Goal: Task Accomplishment & Management: Manage account settings

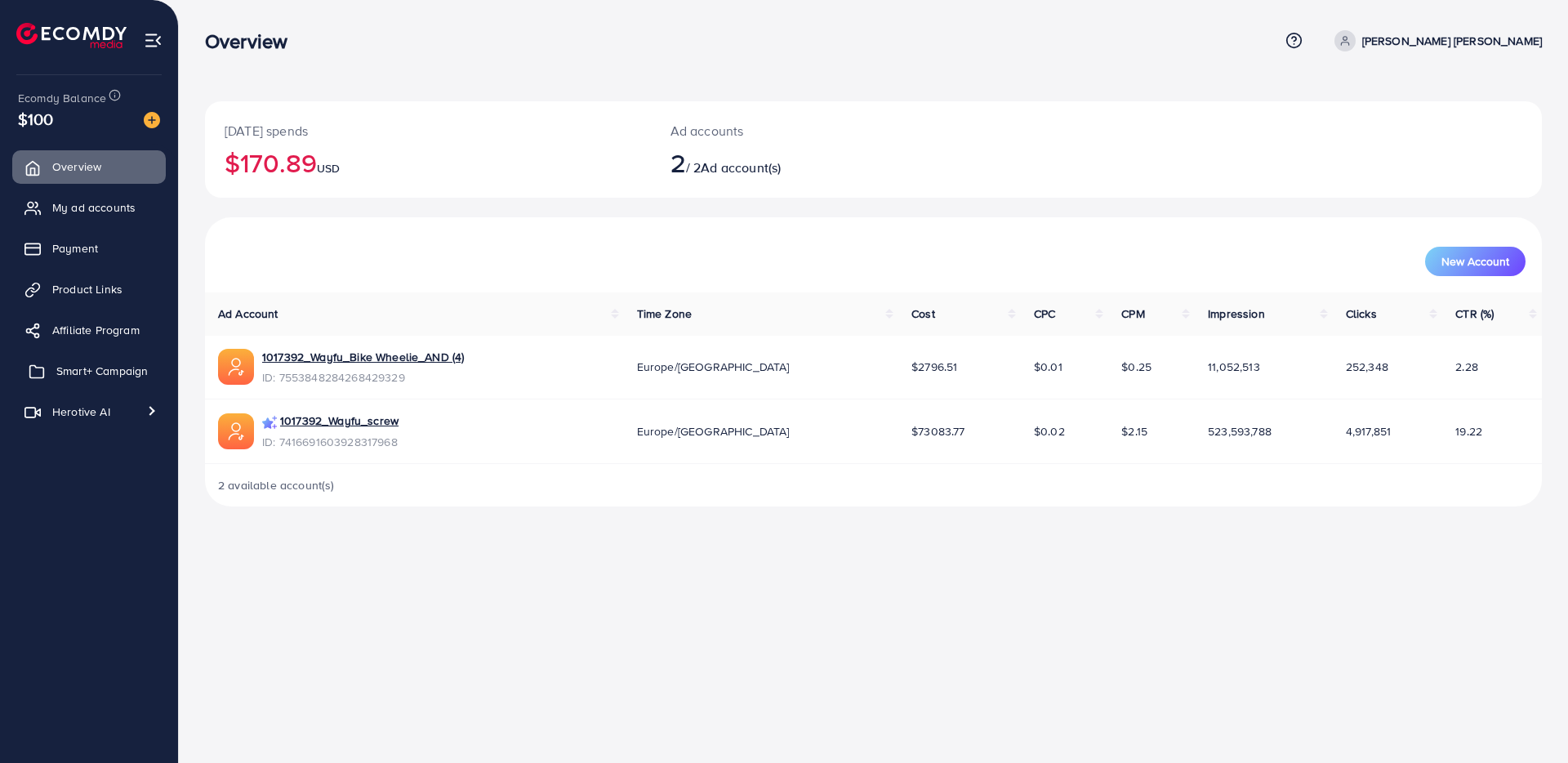
click at [97, 376] on span "Smart+ Campaign" at bounding box center [102, 371] width 91 height 16
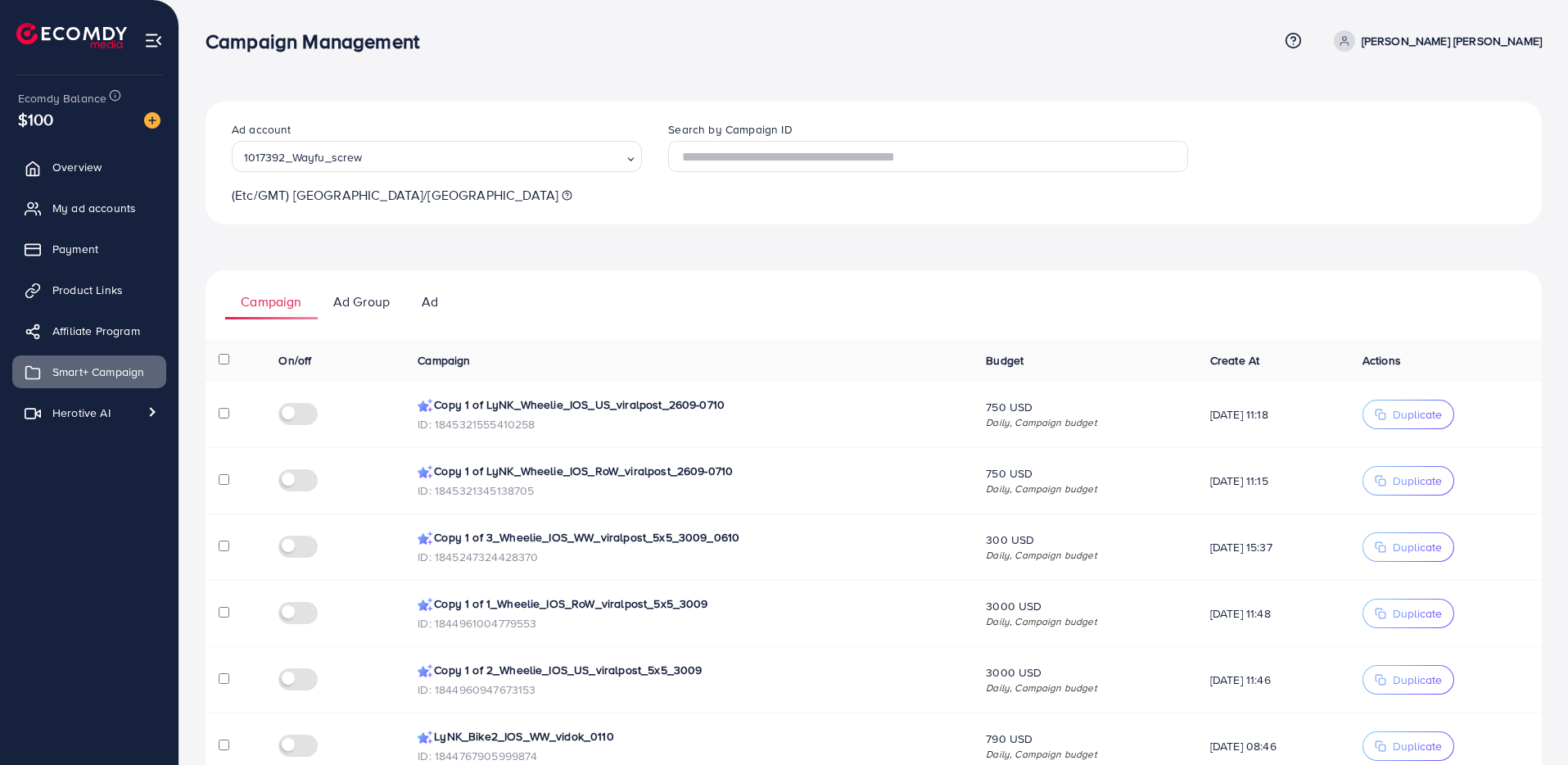
click at [991, 234] on div "Ad account 1017392_Wayfu_screw Loading... (Etc/GMT) Europe/London Search by Cam…" at bounding box center [874, 606] width 1336 height 1009
click at [389, 166] on input "Search for option" at bounding box center [494, 157] width 255 height 22
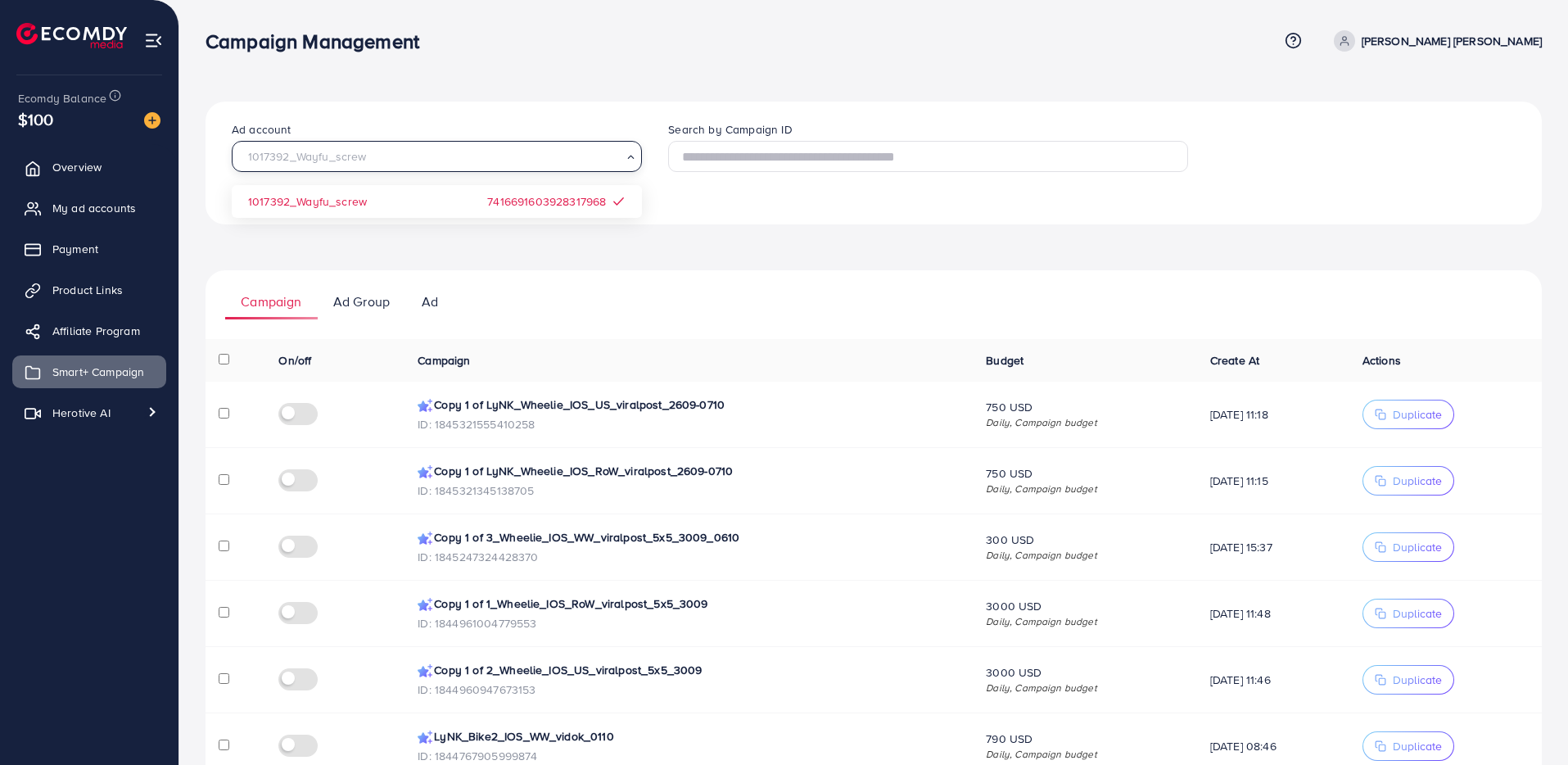
click at [798, 248] on div "Ad account 1017392_Wayfu_screw Loading... 1017392_Wayfu_screw 74166916039283179…" at bounding box center [874, 606] width 1336 height 1009
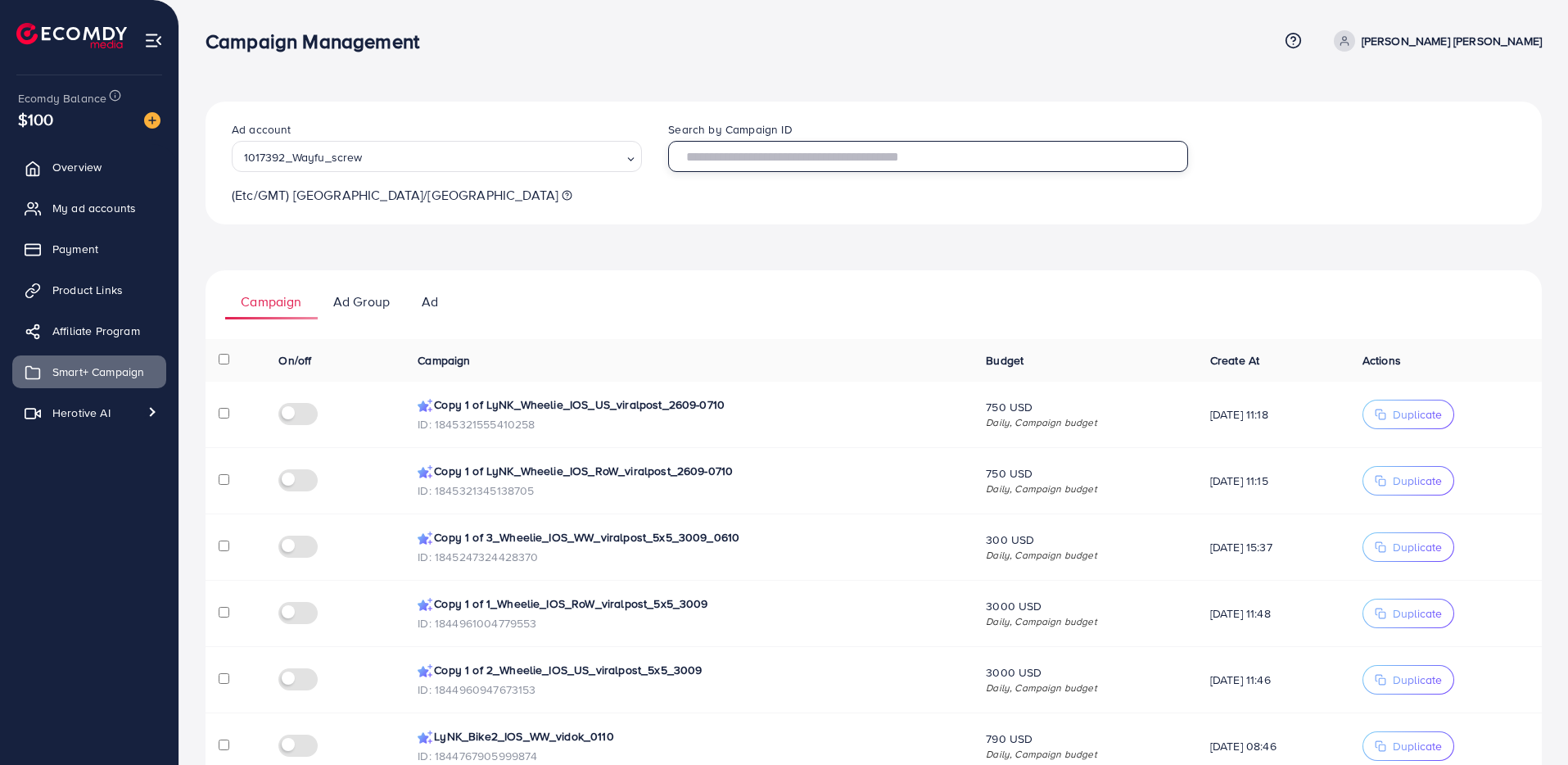
click at [745, 146] on input "text" at bounding box center [928, 156] width 520 height 31
paste input "**********"
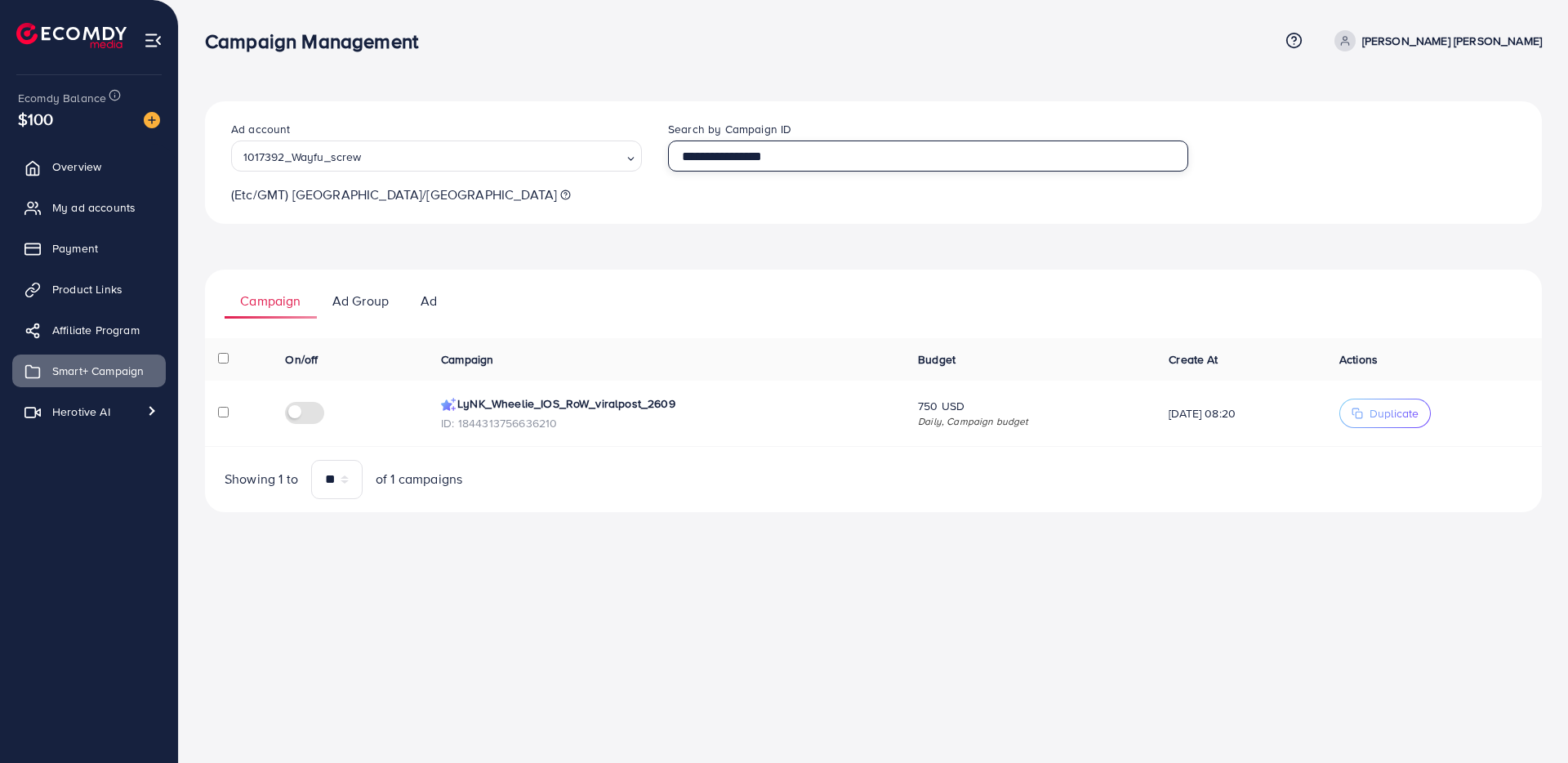
type input "**********"
click at [642, 204] on div "**********" at bounding box center [873, 162] width 1337 height 122
click at [1398, 414] on span "Duplicate" at bounding box center [1394, 413] width 49 height 16
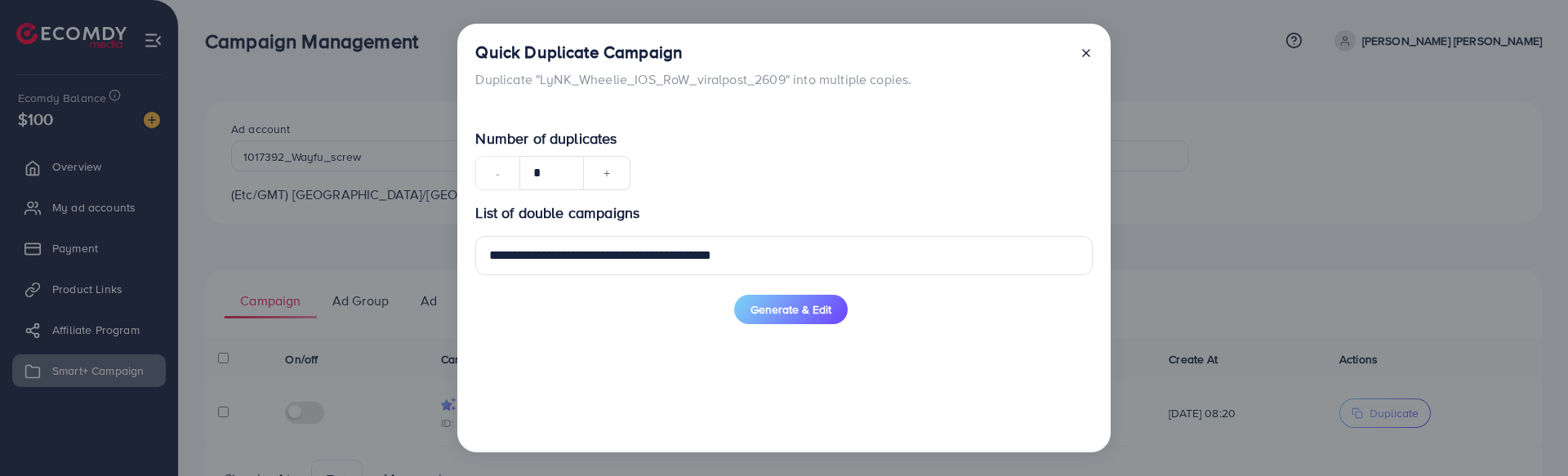
drag, startPoint x: 804, startPoint y: 306, endPoint x: 828, endPoint y: 293, distance: 27.3
click at [804, 306] on span "Generate & Edit" at bounding box center [792, 309] width 81 height 16
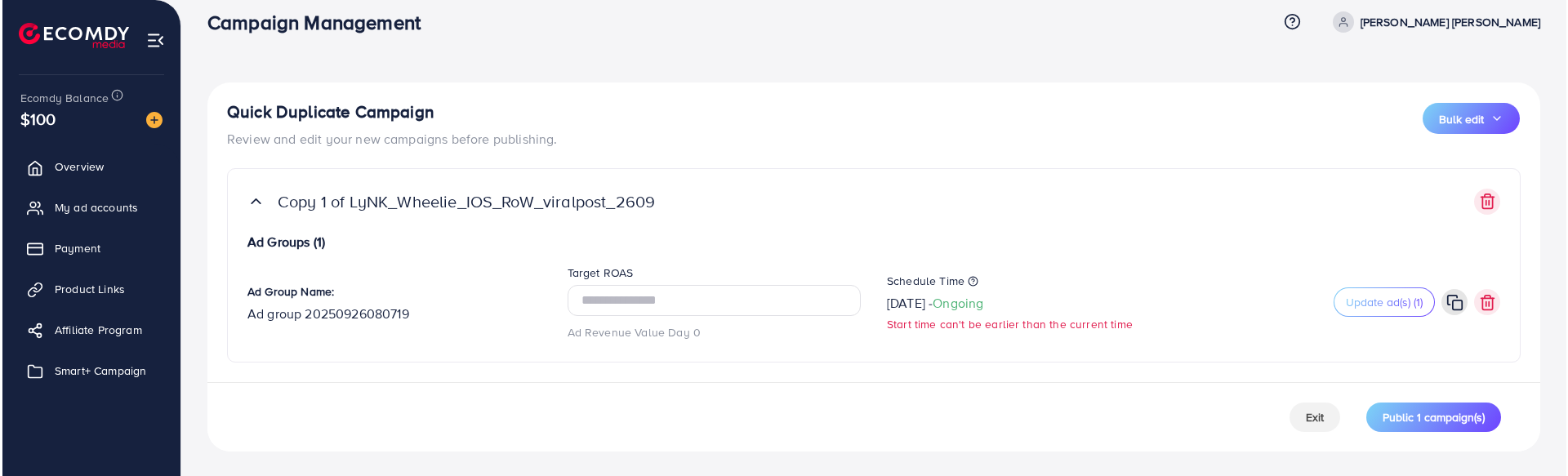
scroll to position [20, 0]
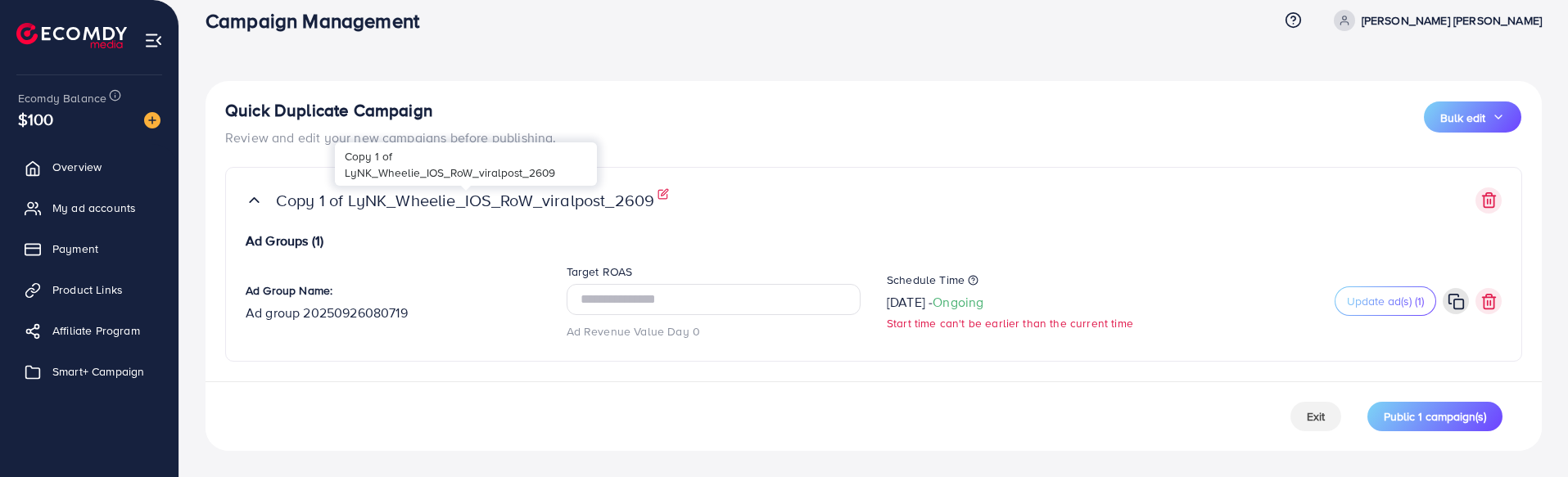
drag, startPoint x: 662, startPoint y: 197, endPoint x: 351, endPoint y: 206, distance: 311.1
click at [348, 207] on div "Copy 1 of LyNK_Wheelie_IOS_RoW_viralpost_2609" at bounding box center [464, 200] width 378 height 19
copy p "LyNK_Wheelie_IOS_RoW_viralpost_2609"
click at [997, 295] on icon at bounding box center [994, 294] width 7 height 7
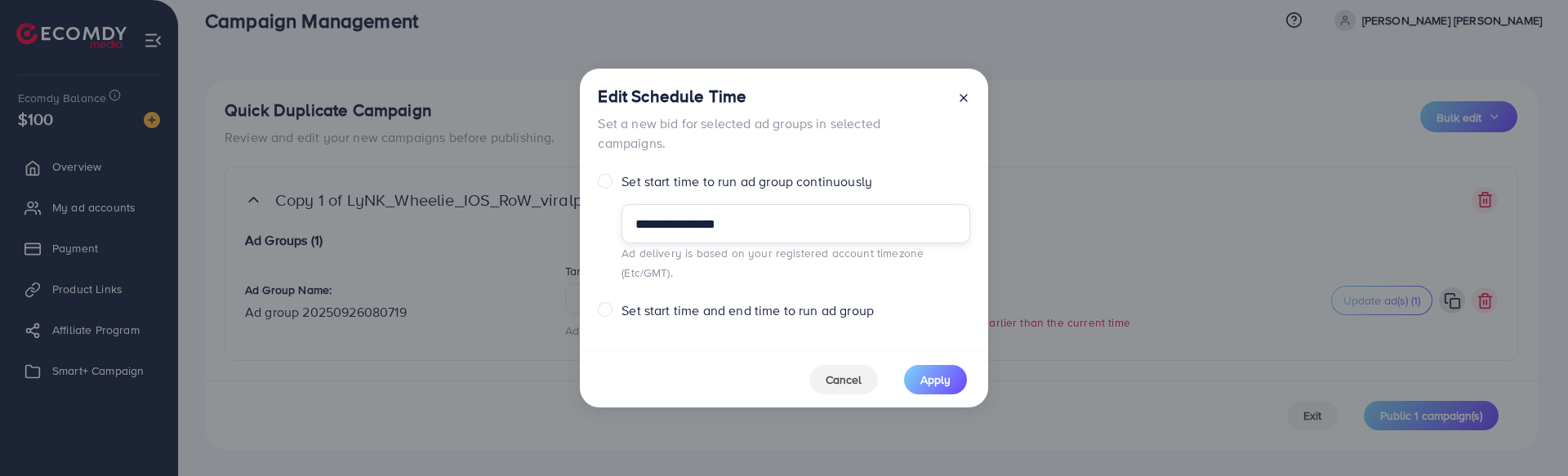
click at [809, 230] on input "**********" at bounding box center [796, 224] width 348 height 39
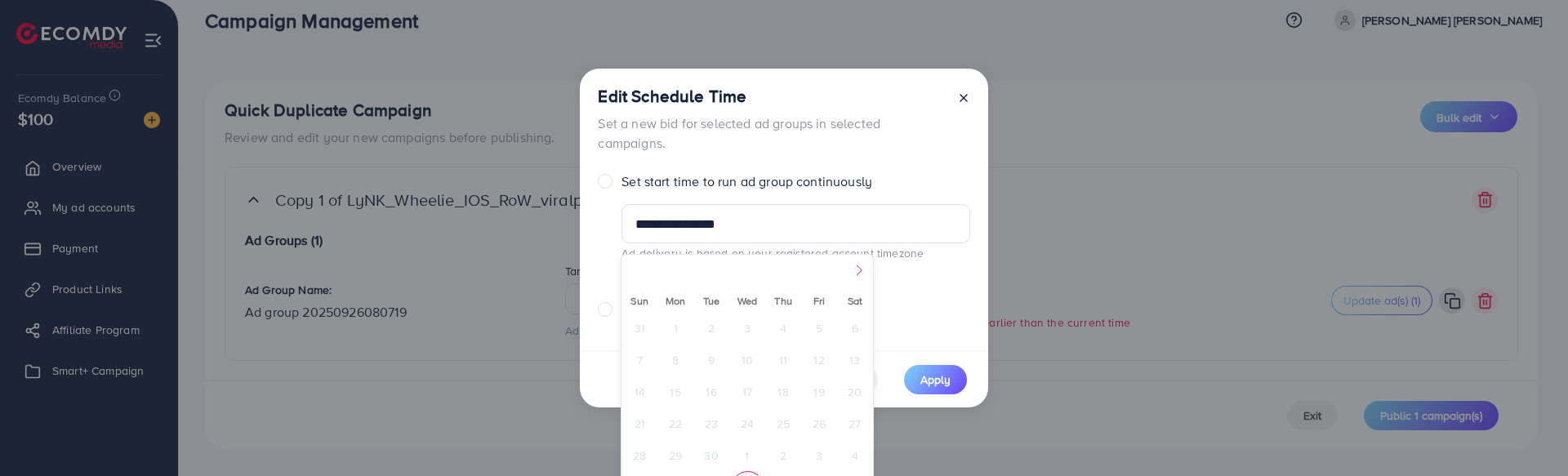
click at [857, 273] on icon at bounding box center [859, 271] width 12 height 12
select select "*"
click at [748, 359] on span "8" at bounding box center [748, 360] width 32 height 32
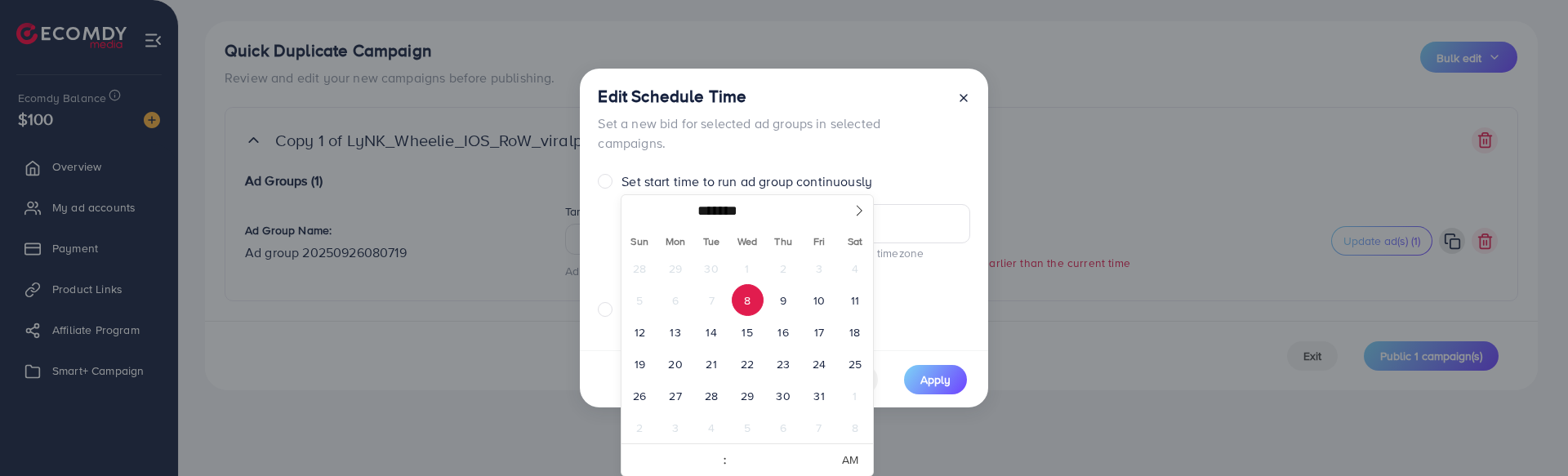
click at [966, 301] on div "Set start time and end time to run ad group" at bounding box center [784, 311] width 371 height 19
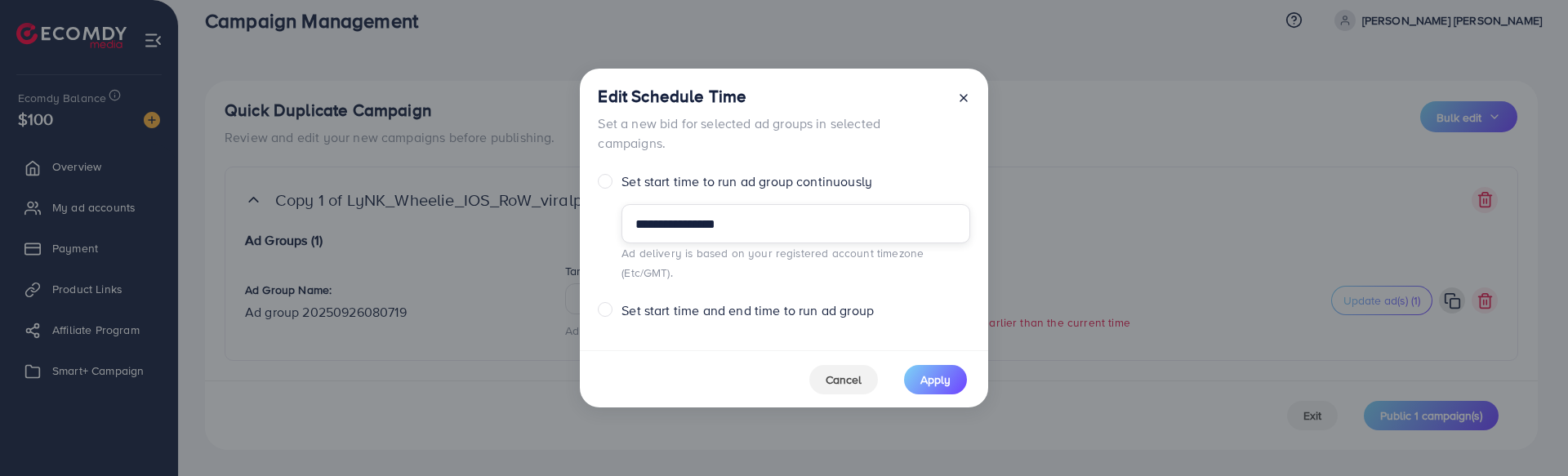
click at [802, 221] on input "**********" at bounding box center [796, 224] width 348 height 39
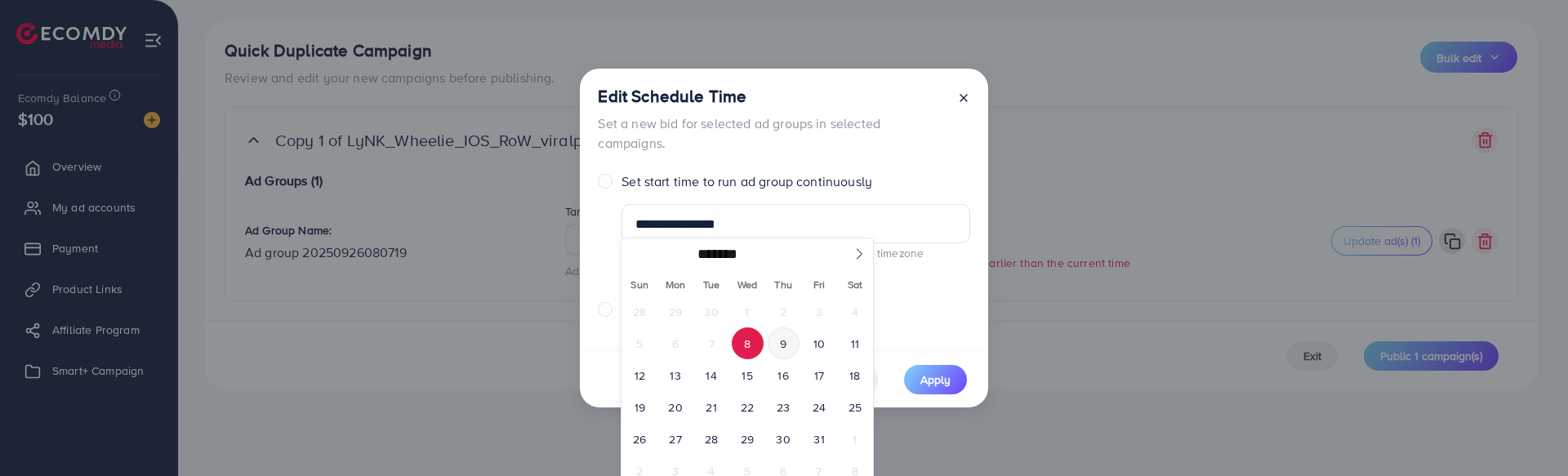
click at [788, 341] on span "9" at bounding box center [784, 343] width 32 height 32
type input "**********"
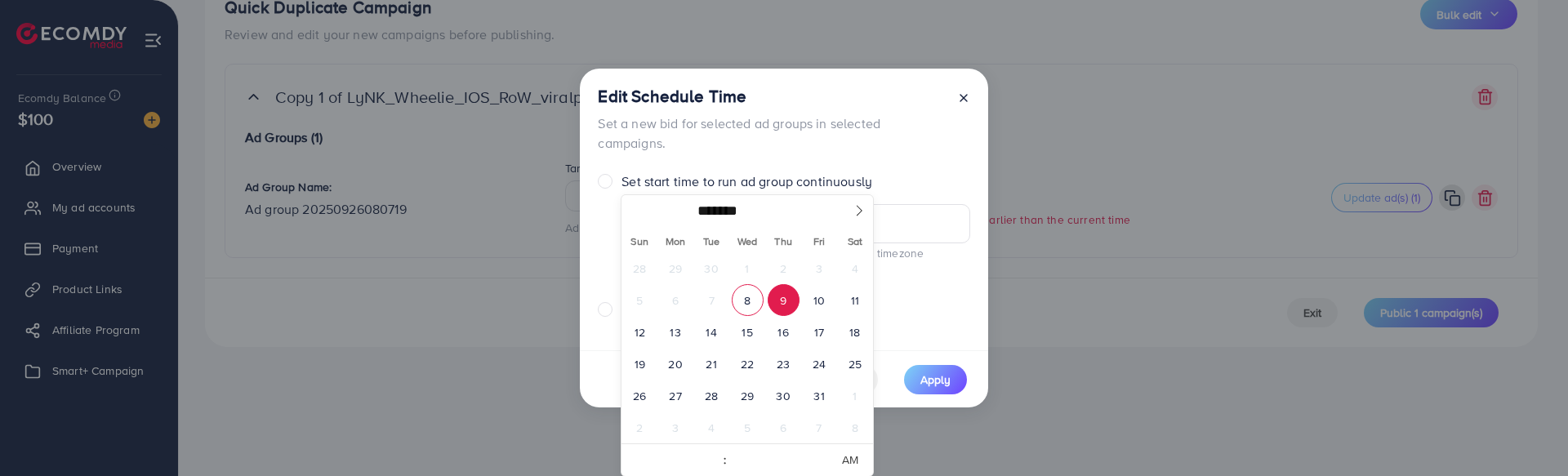
click at [945, 301] on div "Set start time and end time to run ad group" at bounding box center [784, 311] width 371 height 19
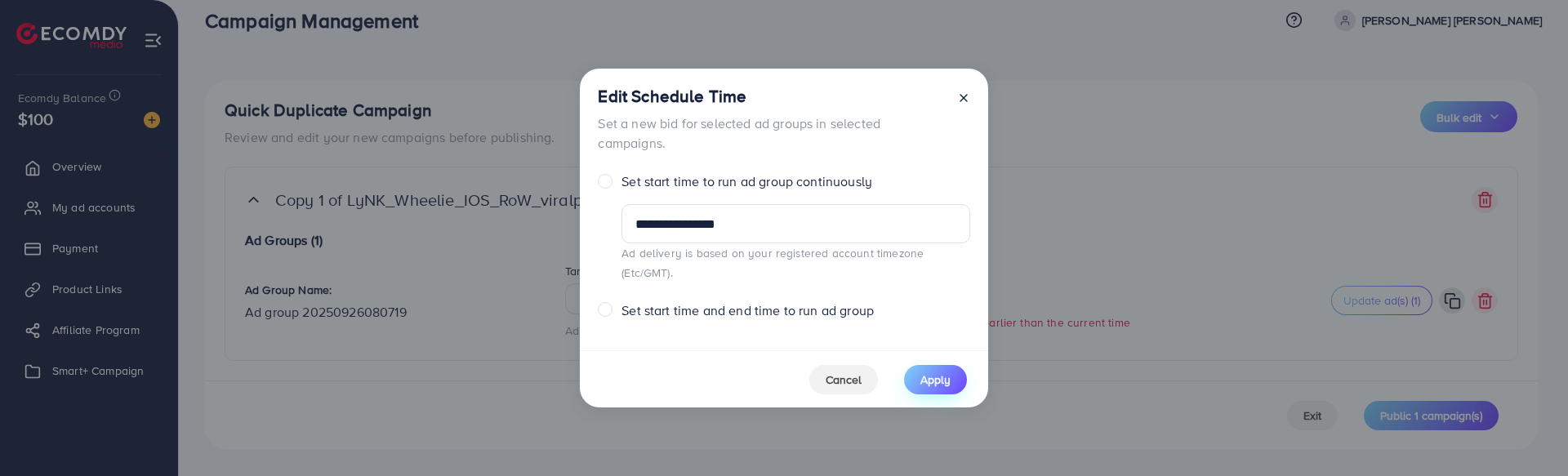
click at [932, 374] on span "Apply" at bounding box center [936, 379] width 30 height 16
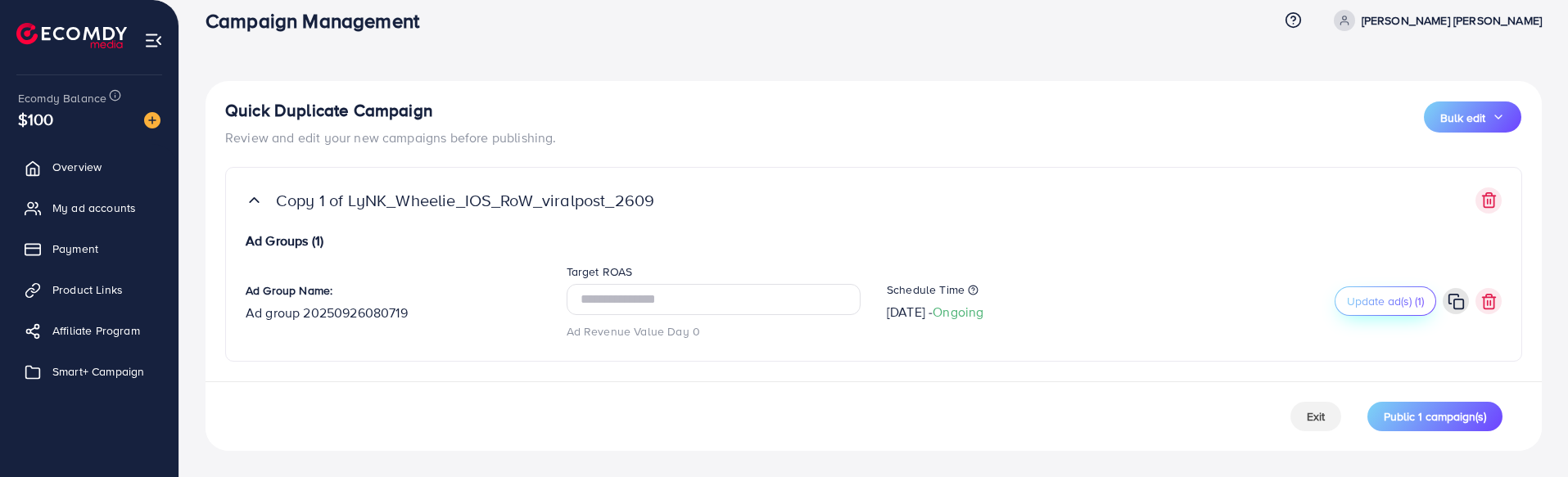
click at [1372, 300] on span "Update ad(s) (1)" at bounding box center [1384, 301] width 77 height 16
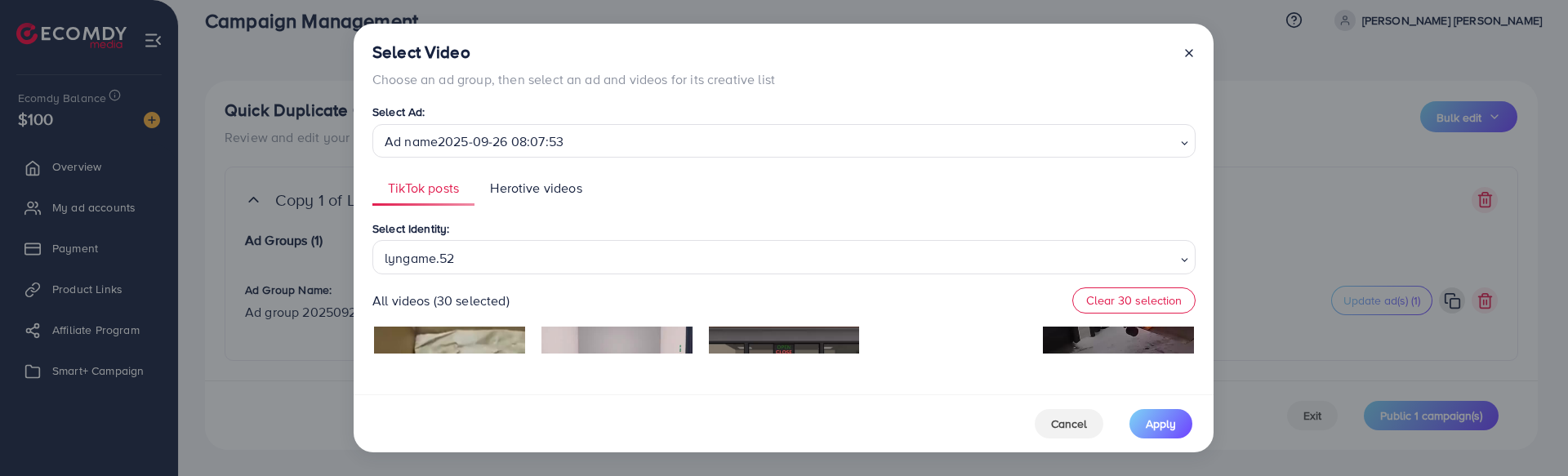
scroll to position [165, 0]
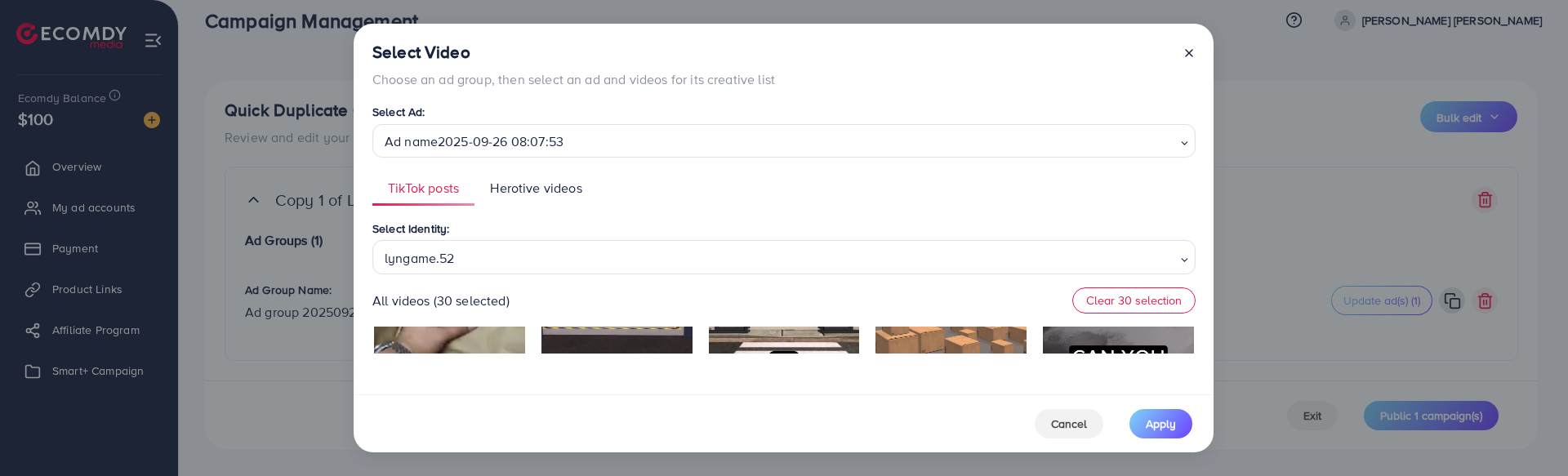
click at [555, 186] on span "Herotive videos" at bounding box center [536, 188] width 91 height 19
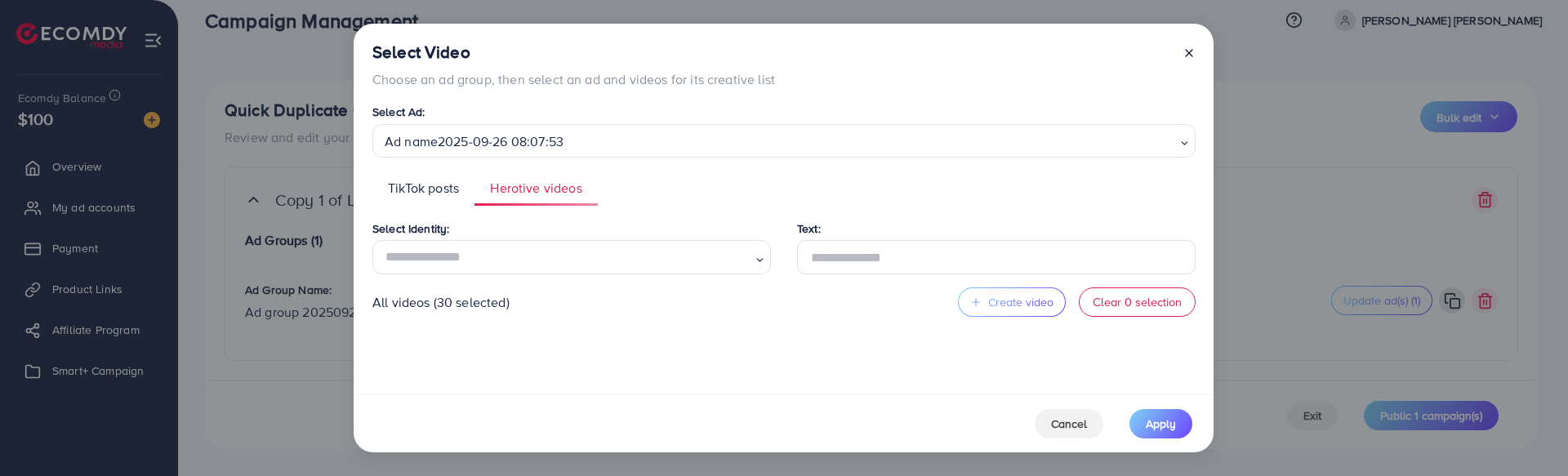
click at [425, 193] on span "TikTok posts" at bounding box center [424, 188] width 71 height 19
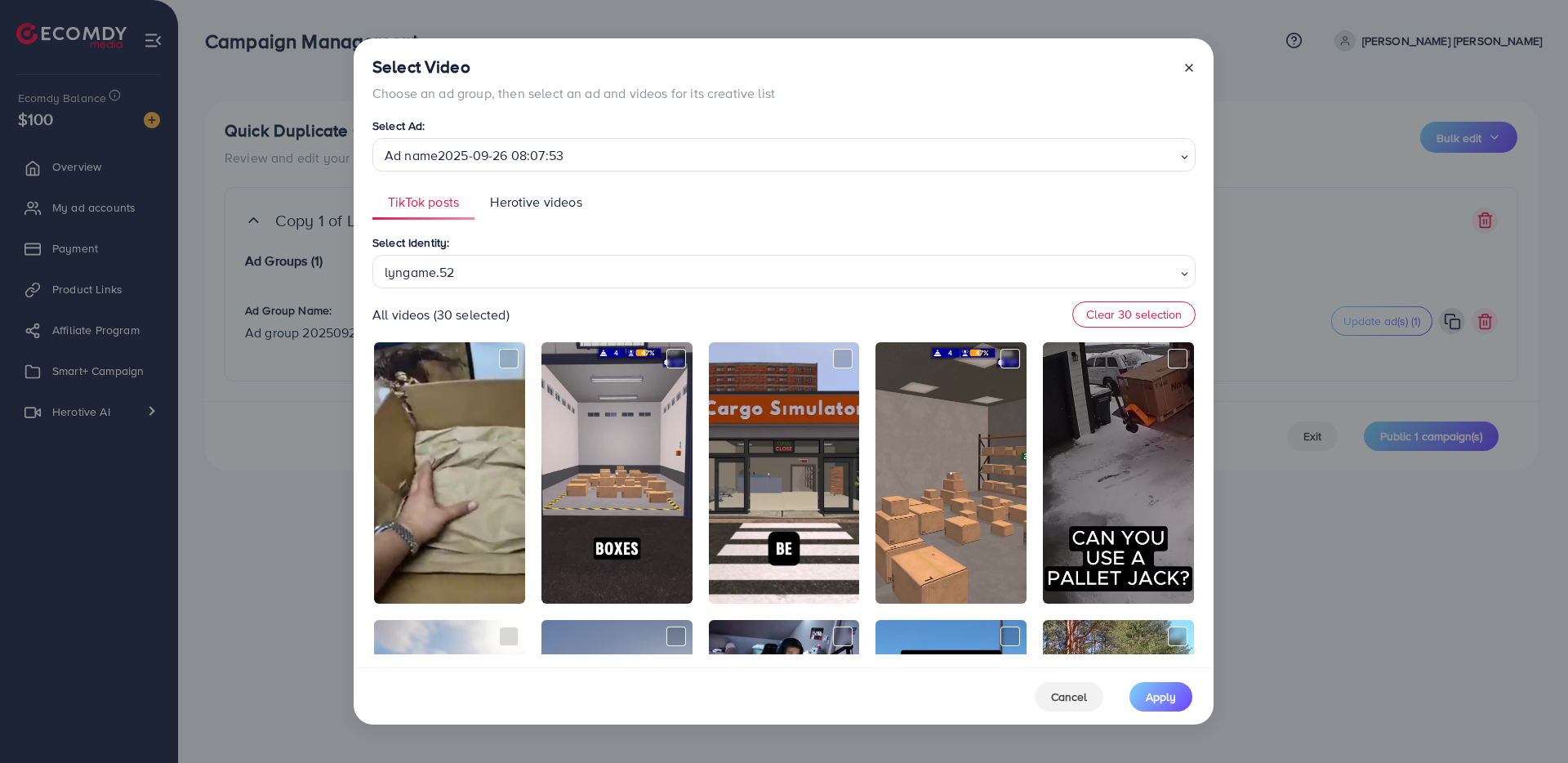
scroll to position [6043, 0]
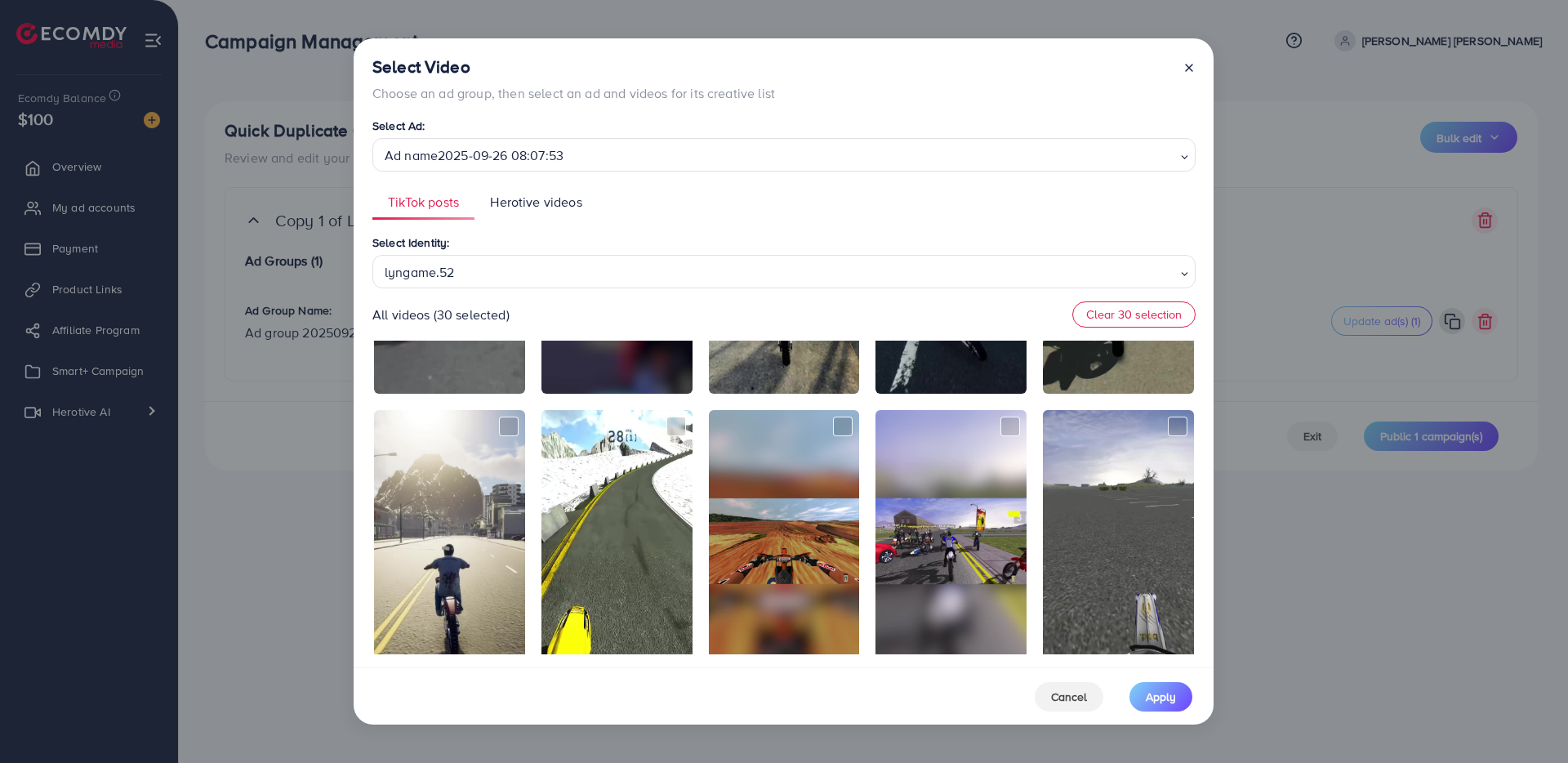
click at [1192, 62] on icon at bounding box center [1189, 68] width 13 height 13
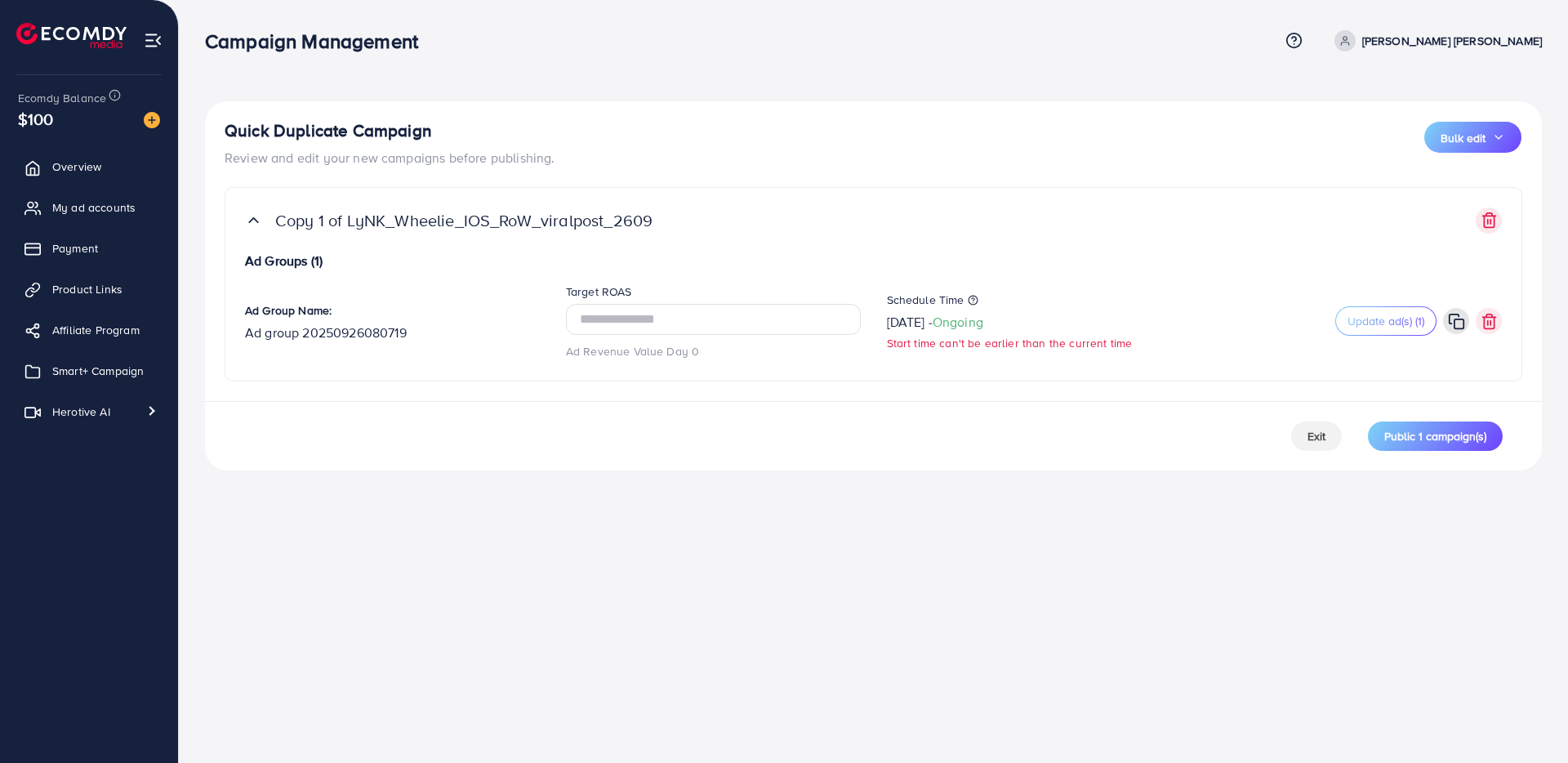
click at [251, 220] on polyline at bounding box center [253, 219] width 9 height 4
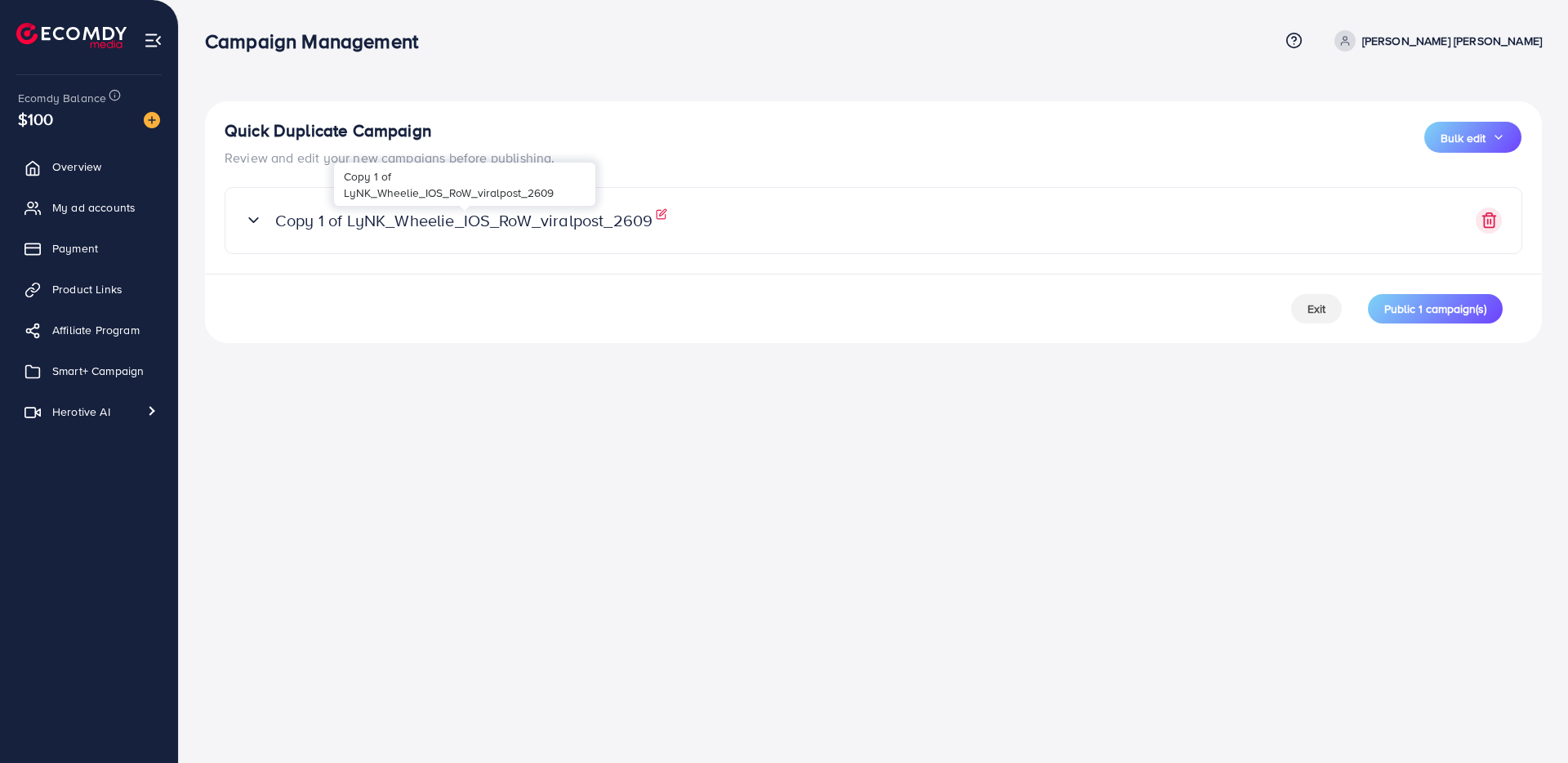
click at [370, 219] on p "Copy 1 of LyNK_Wheelie_IOS_RoW_viralpost_2609" at bounding box center [463, 220] width 377 height 19
click at [666, 216] on icon at bounding box center [662, 214] width 12 height 12
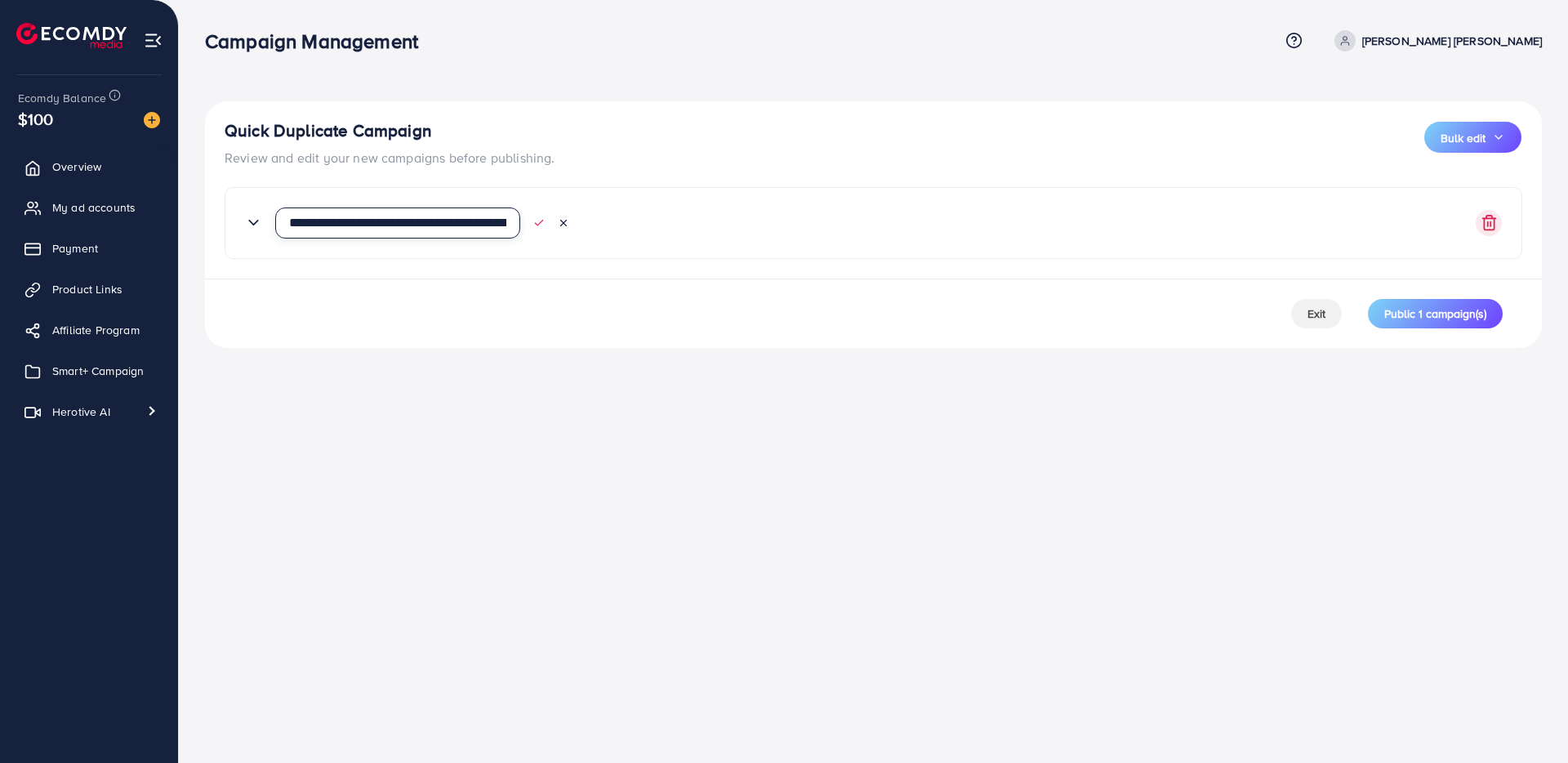
click at [284, 223] on input "**********" at bounding box center [397, 223] width 245 height 31
drag, startPoint x: 430, startPoint y: 219, endPoint x: 770, endPoint y: 234, distance: 340.3
click at [767, 235] on span "**********" at bounding box center [763, 223] width 976 height 31
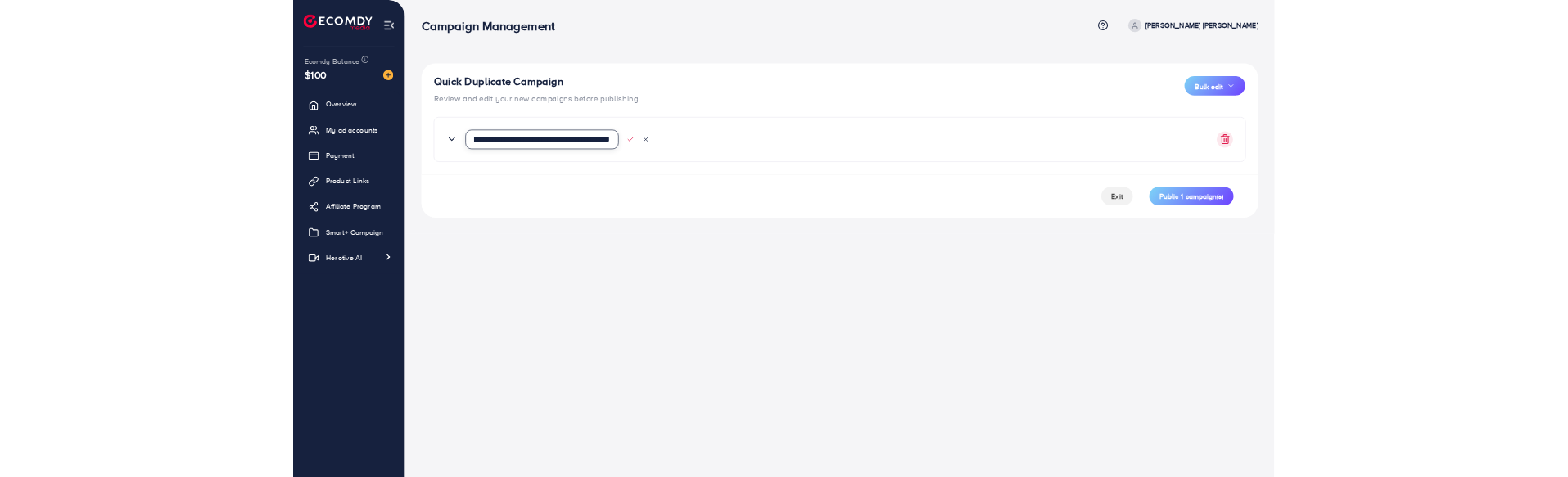
scroll to position [0, 105]
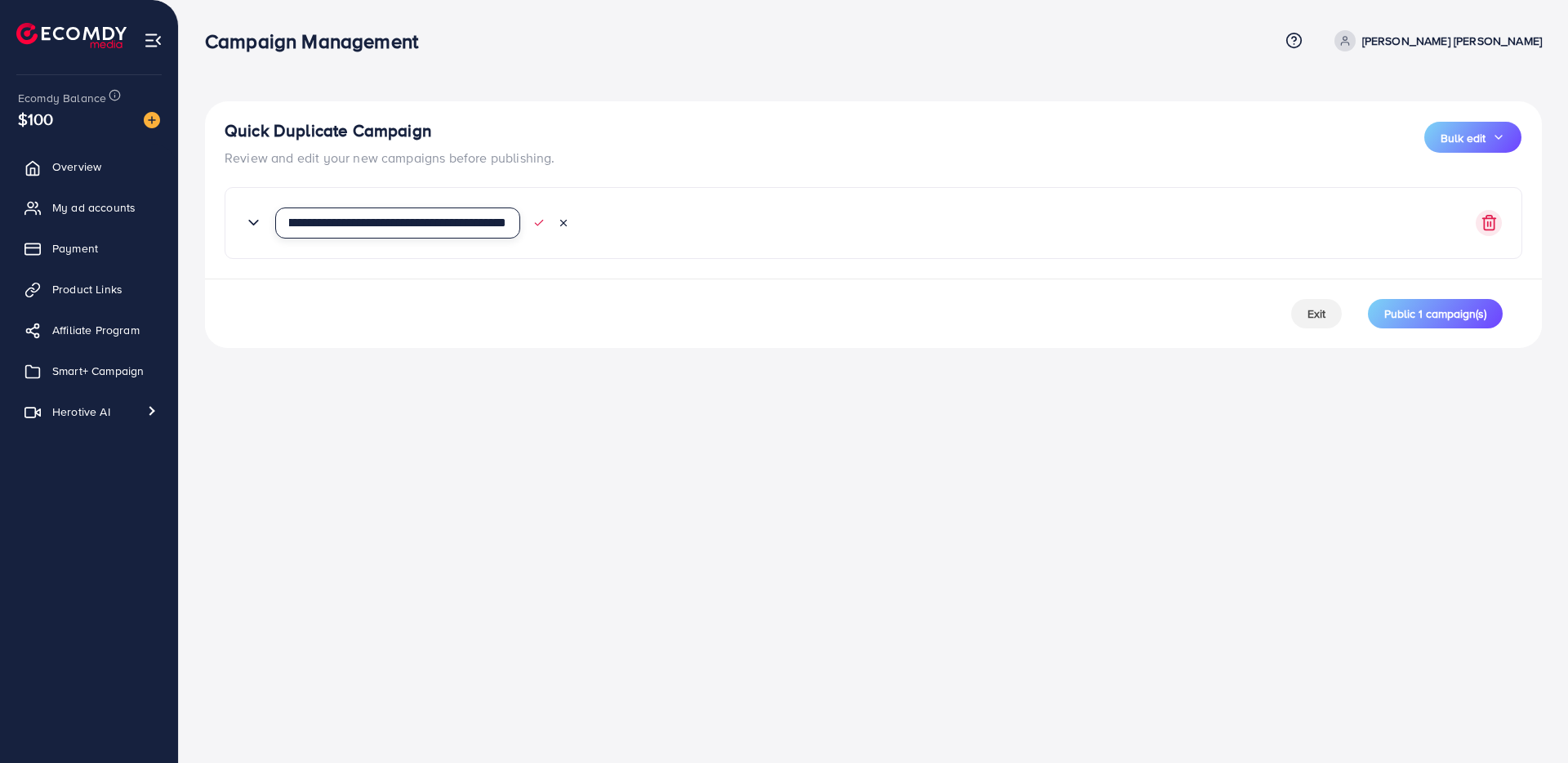
type input "**********"
click at [540, 219] on icon at bounding box center [539, 223] width 12 height 12
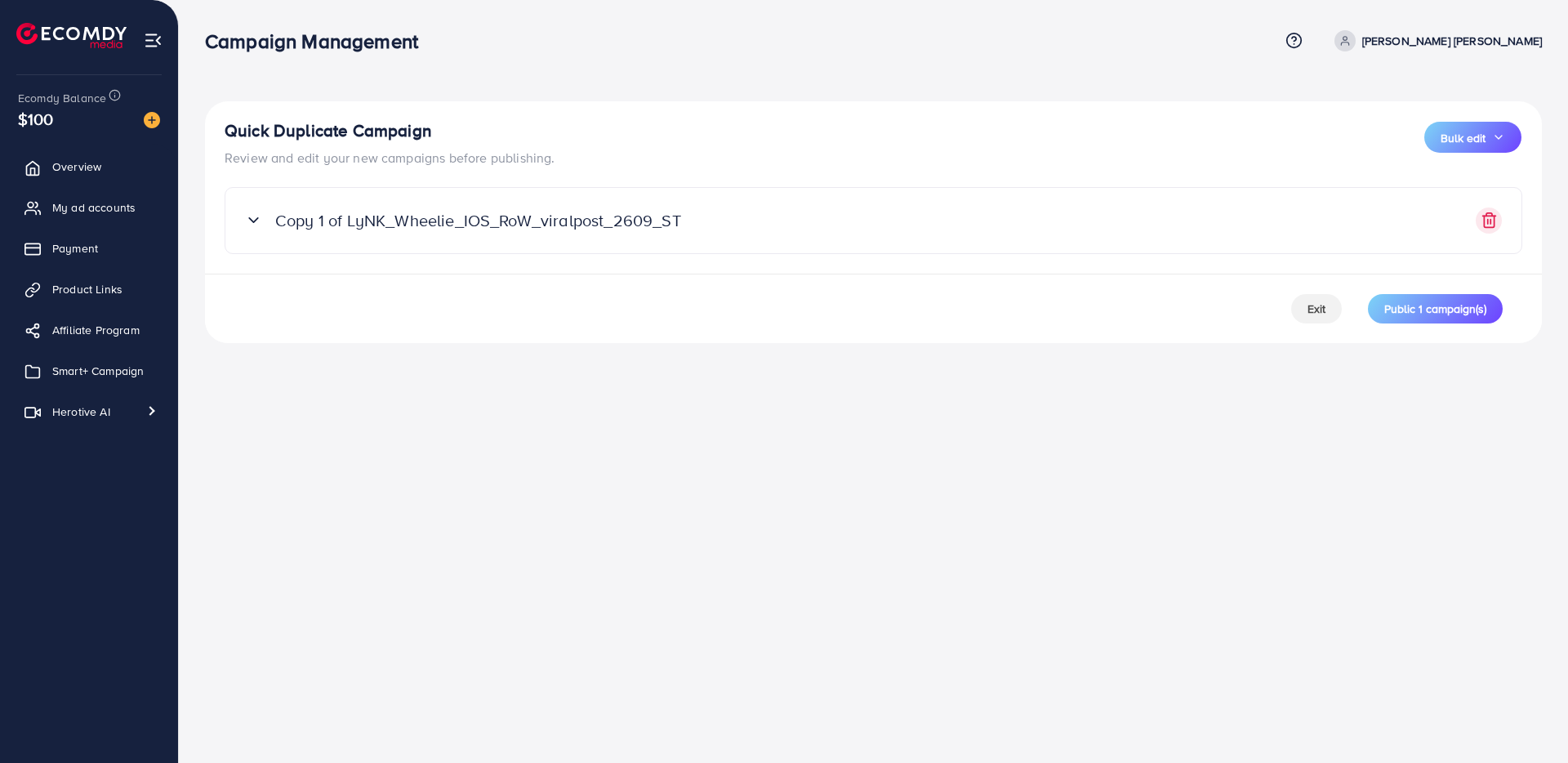
click at [246, 219] on icon at bounding box center [253, 220] width 17 height 17
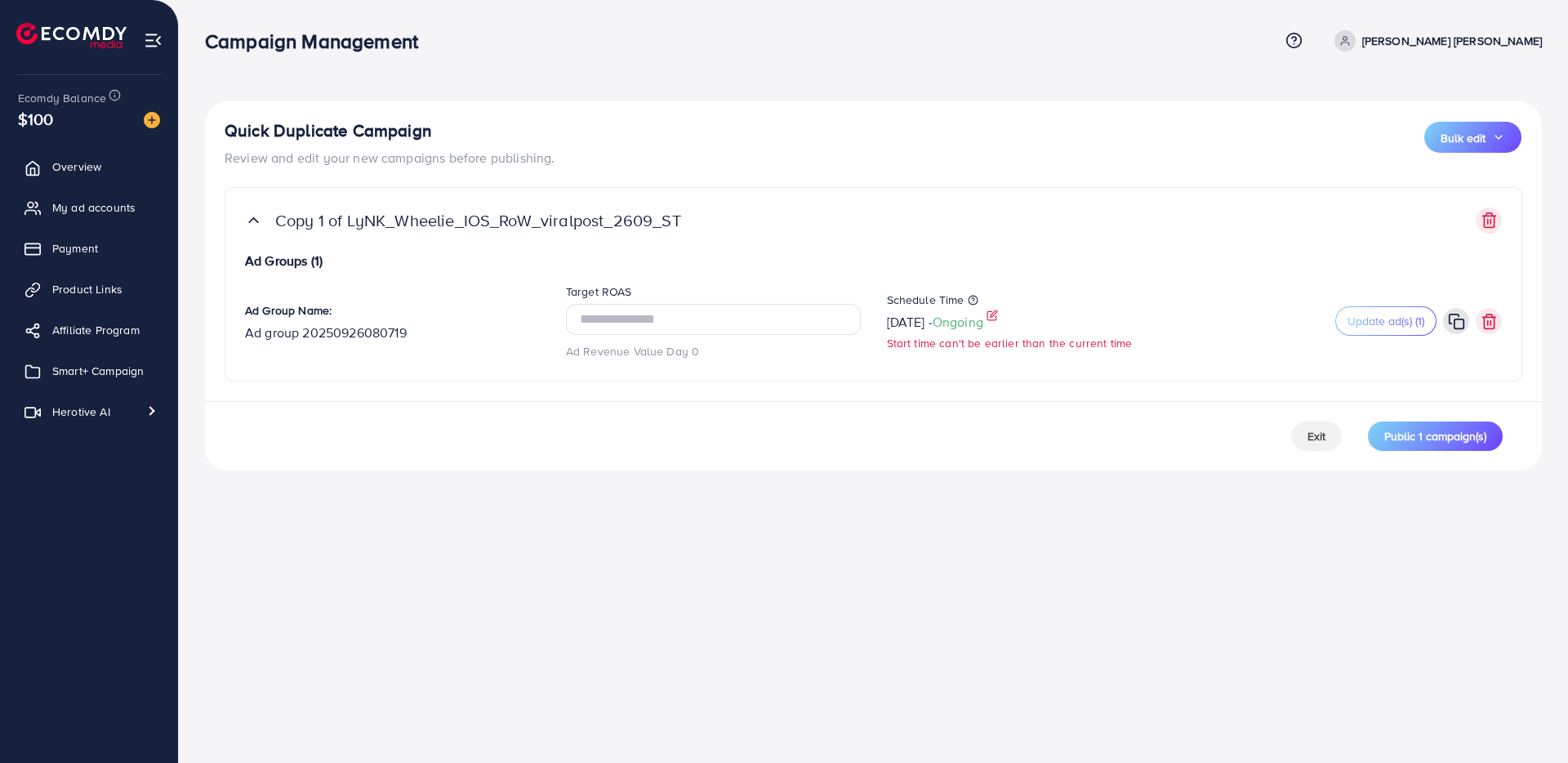
click at [983, 325] on span "Ongoing" at bounding box center [958, 322] width 51 height 18
click at [998, 312] on icon at bounding box center [994, 314] width 7 height 7
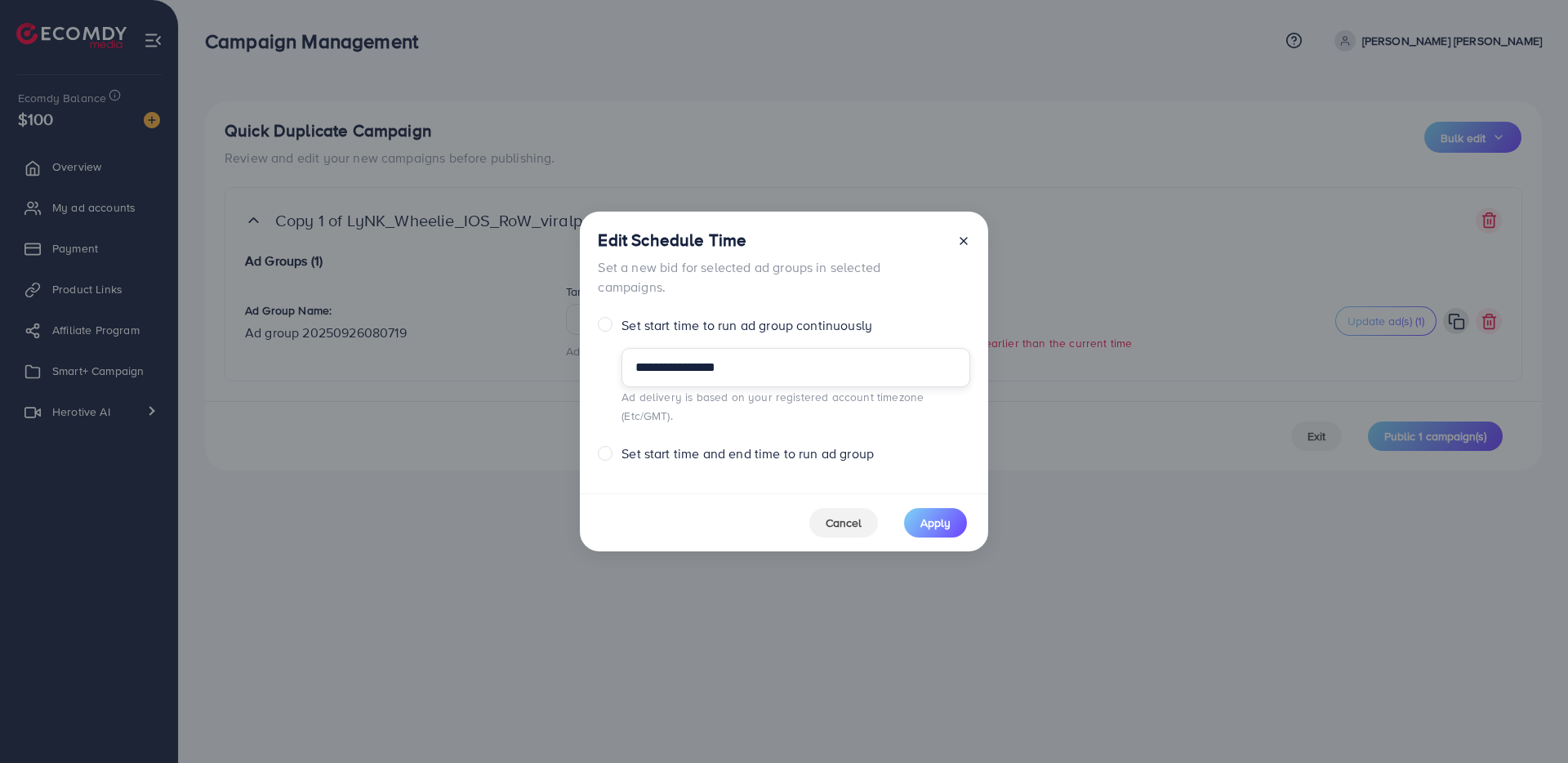
click at [835, 382] on input "**********" at bounding box center [796, 367] width 348 height 39
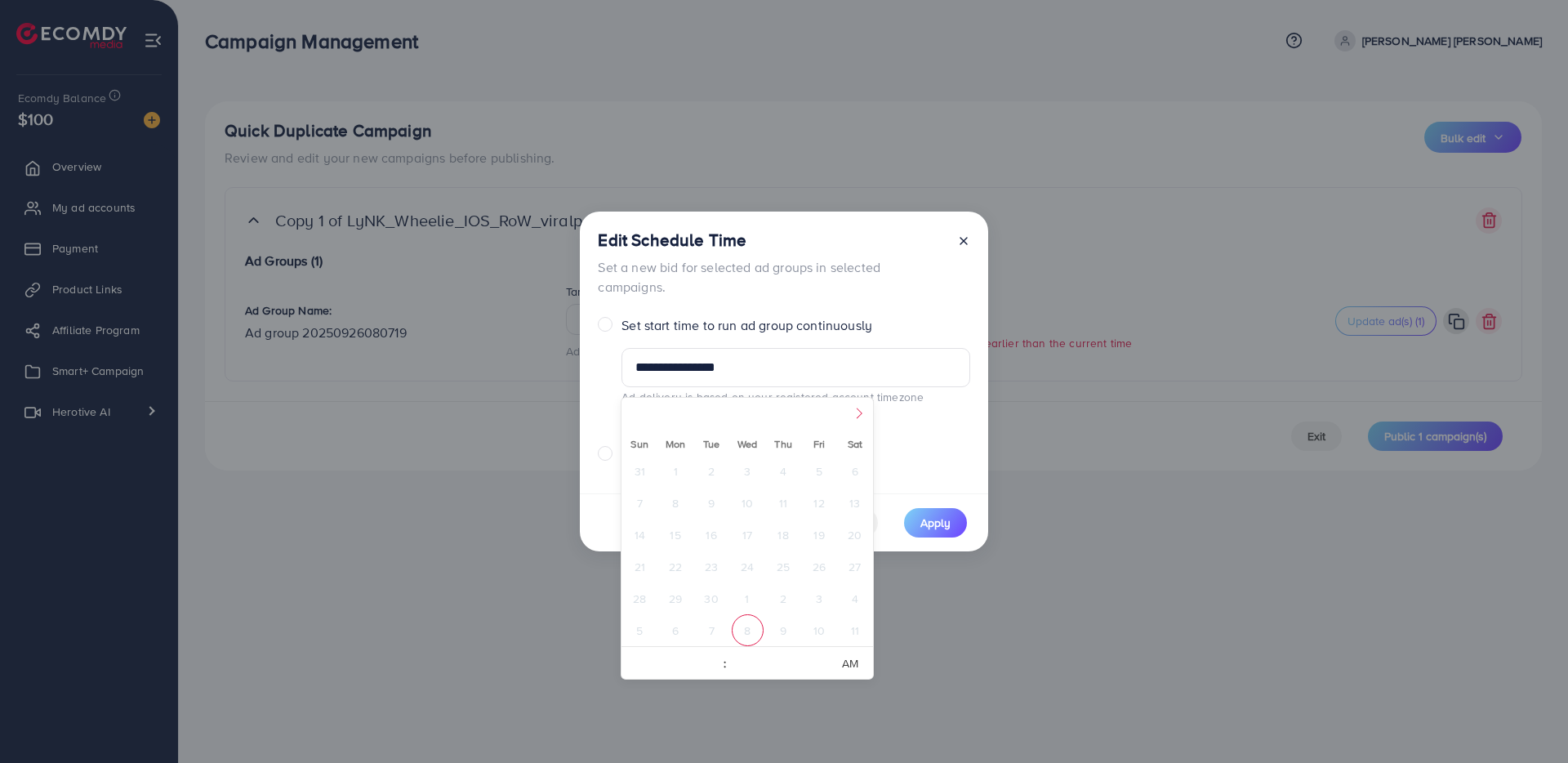
click at [864, 414] on icon at bounding box center [859, 414] width 12 height 12
select select "*"
click at [787, 504] on span "9" at bounding box center [784, 503] width 32 height 32
type input "**********"
click at [940, 432] on div "**********" at bounding box center [784, 390] width 371 height 148
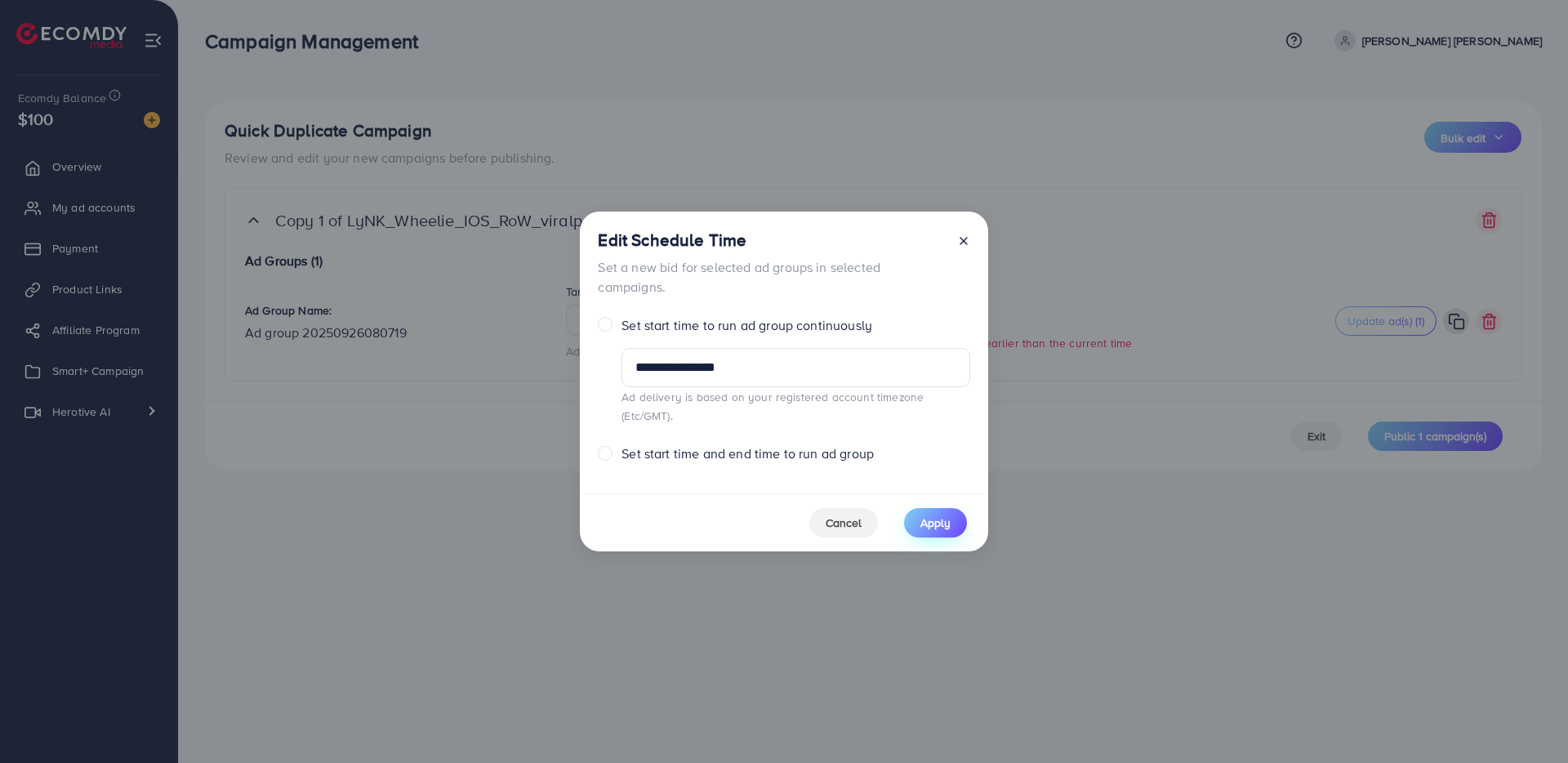
click at [923, 515] on span "Apply" at bounding box center [936, 522] width 30 height 16
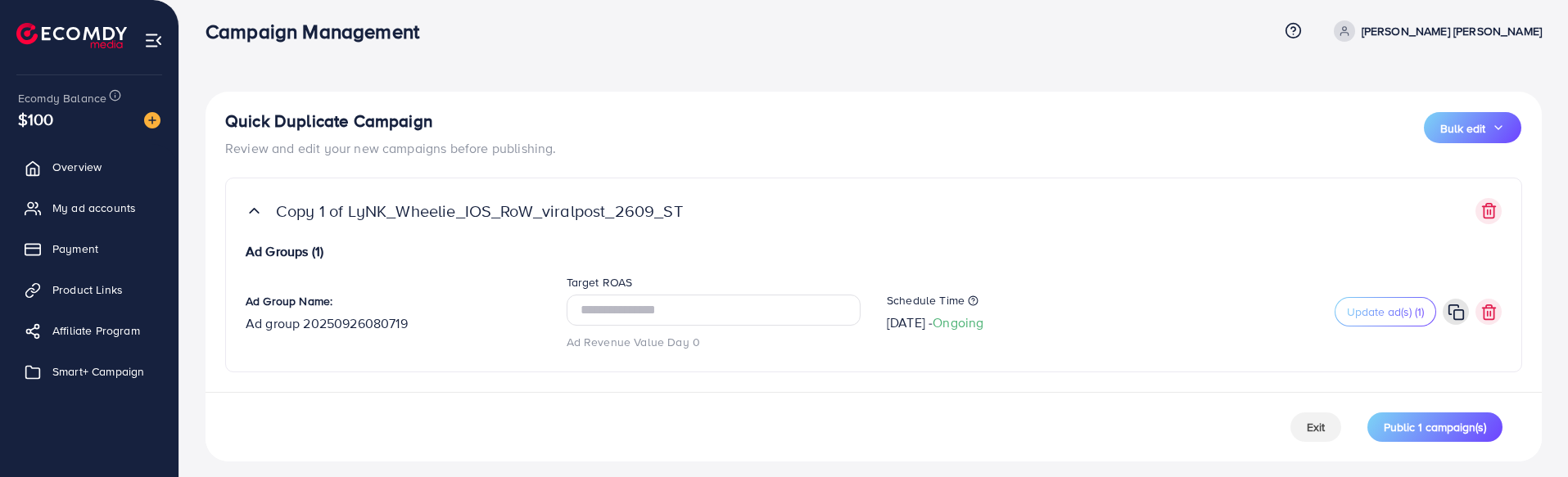
scroll to position [20, 0]
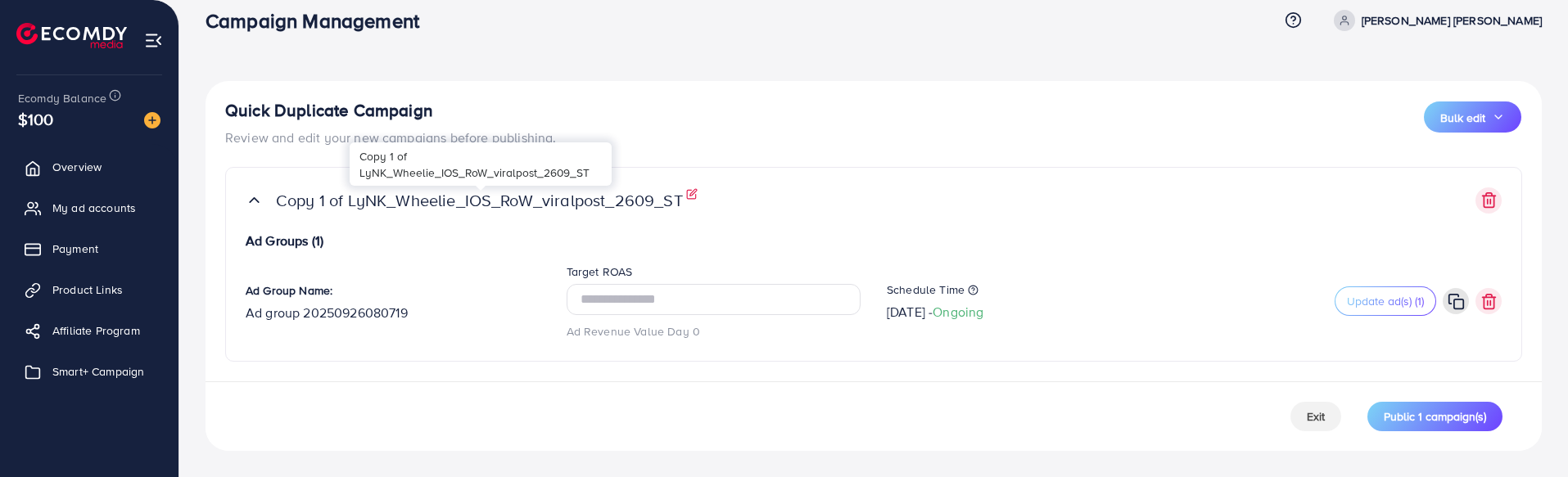
drag, startPoint x: 691, startPoint y: 204, endPoint x: 275, endPoint y: 200, distance: 416.0
click at [276, 200] on span "Copy 1 of LyNK_Wheelie_IOS_RoW_viralpost_2609_ST" at bounding box center [763, 200] width 974 height 19
copy p "Copy 1 of LyNK_Wheelie_IOS_RoW_viralpost_2609_ST"
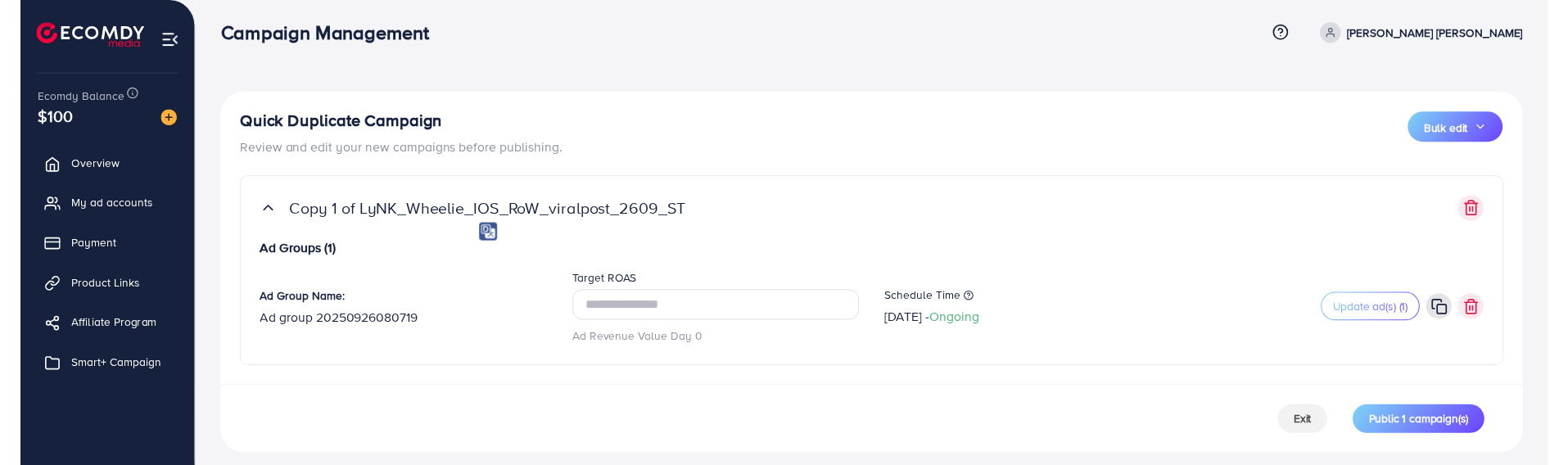
scroll to position [0, 0]
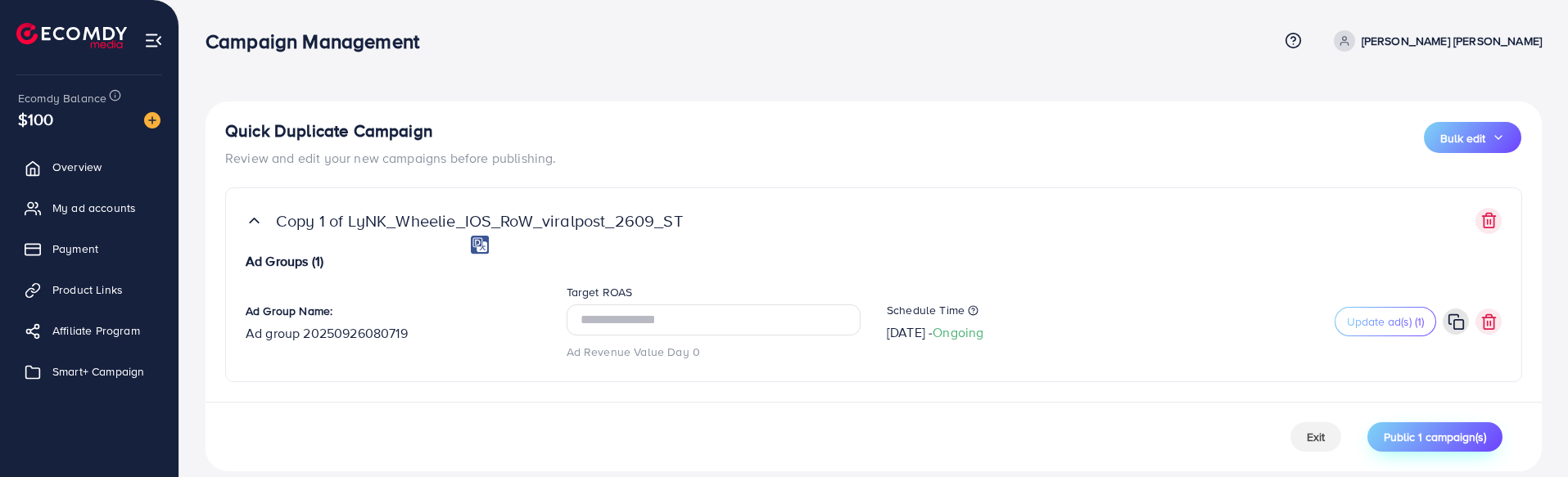
click at [1408, 431] on span "Public 1 campaign(s)" at bounding box center [1434, 436] width 102 height 16
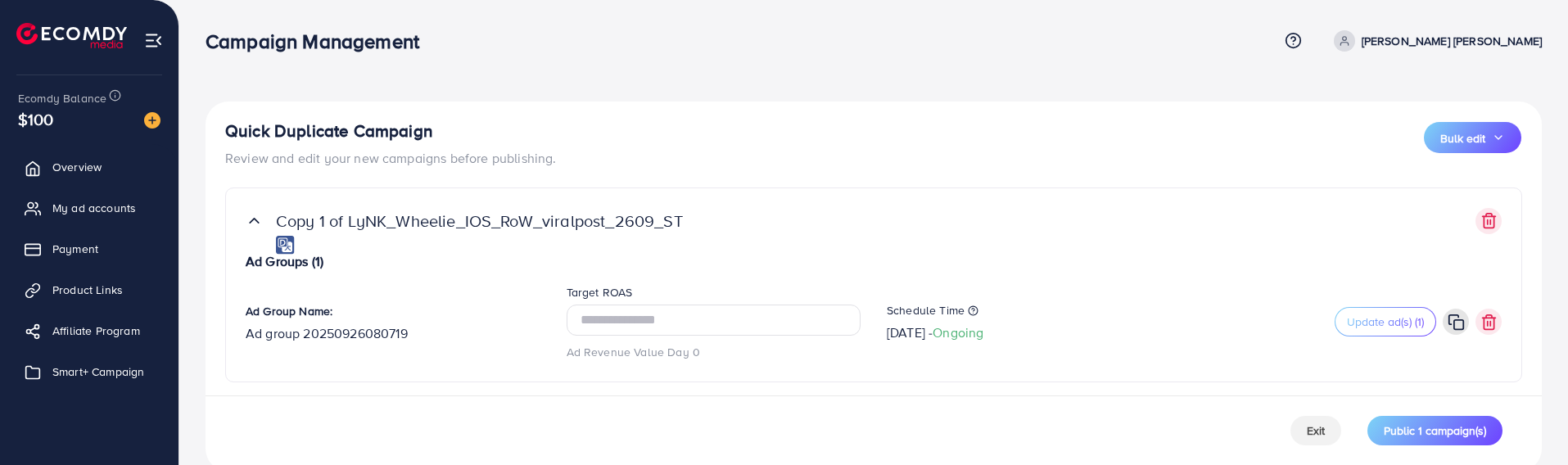
click at [76, 32] on img at bounding box center [71, 36] width 111 height 25
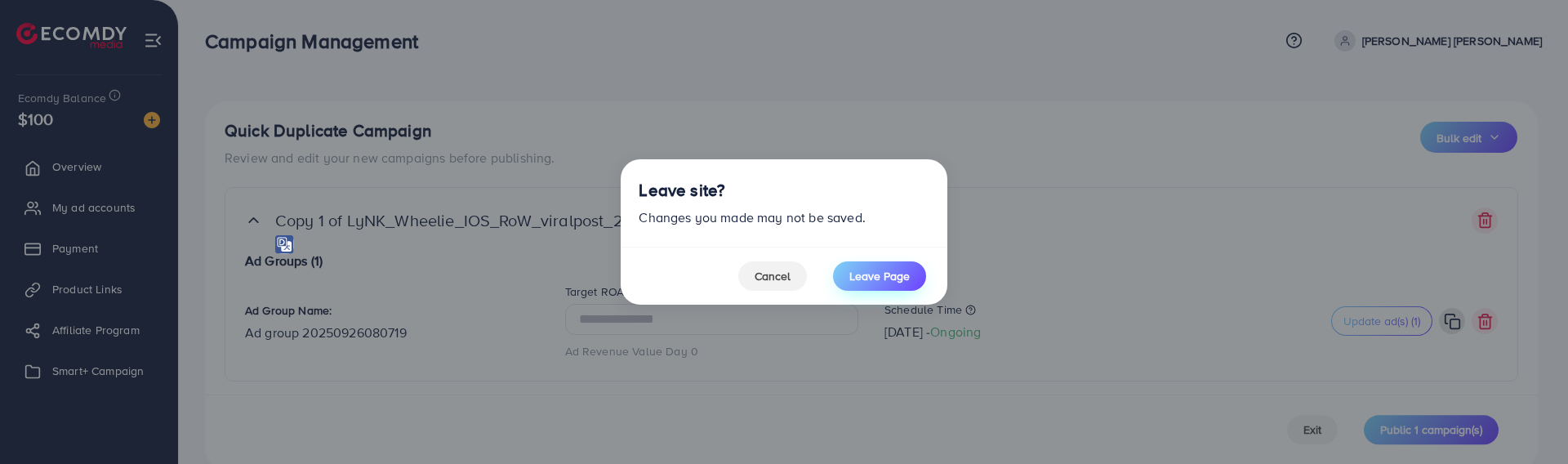
click at [889, 277] on span "Leave Page" at bounding box center [880, 275] width 61 height 16
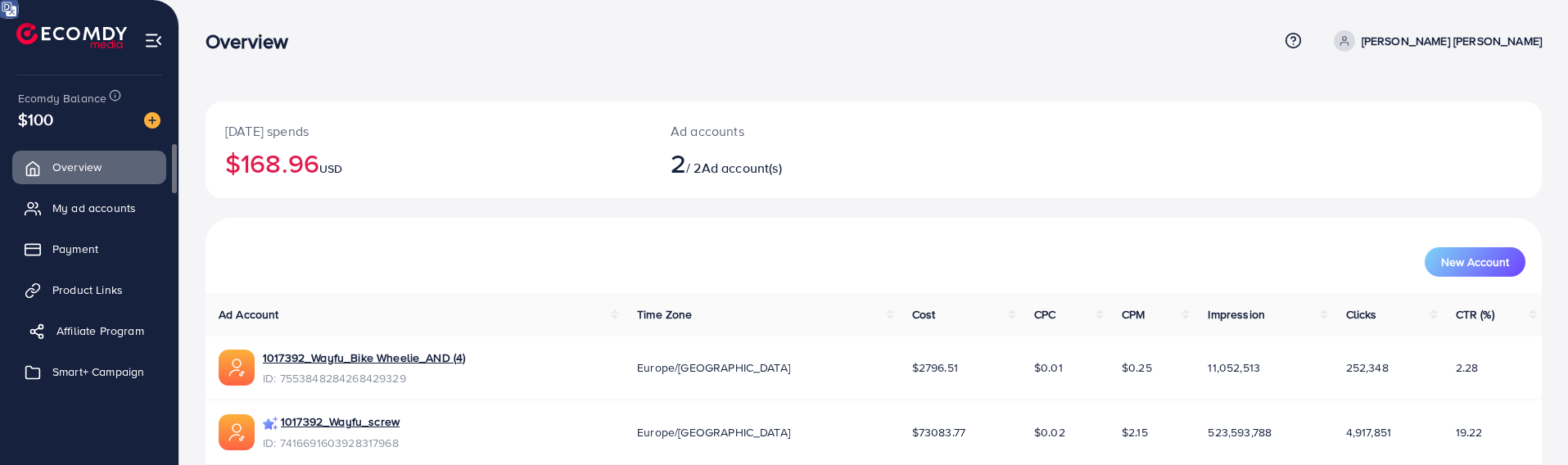
click at [101, 343] on link "Affiliate Program" at bounding box center [90, 331] width 154 height 33
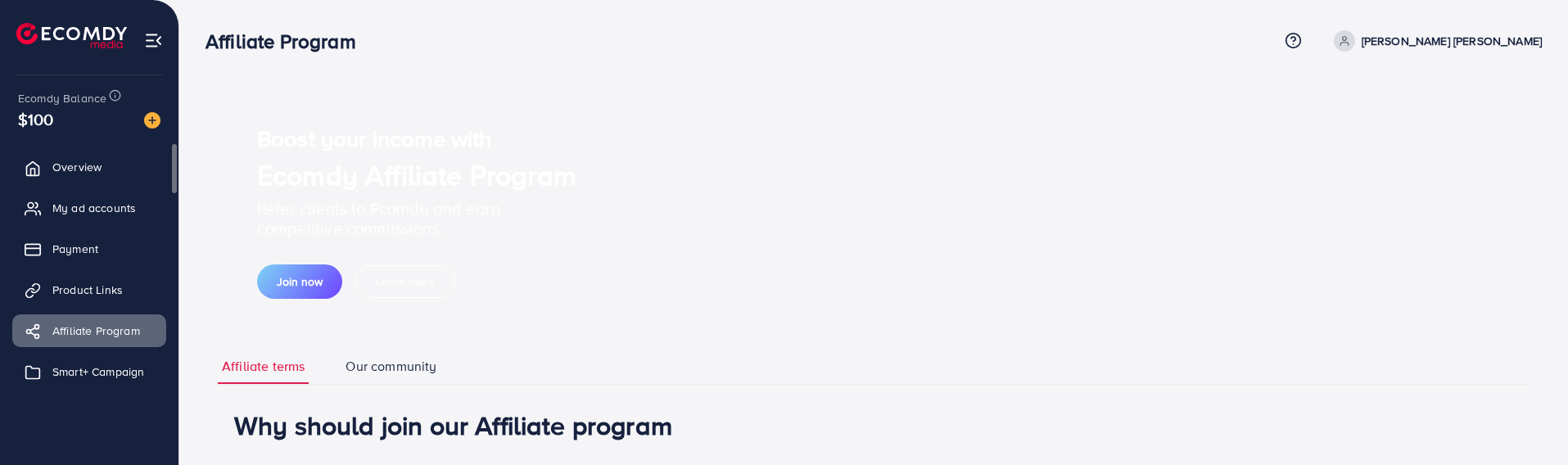
scroll to position [58, 0]
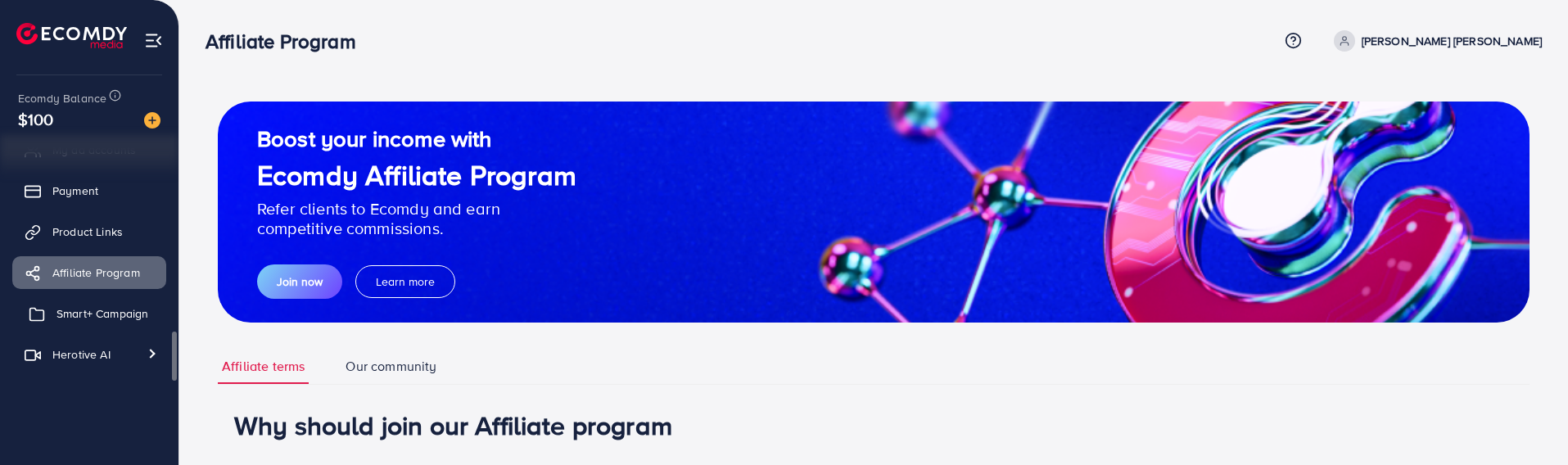
click at [90, 315] on span "Smart+ Campaign" at bounding box center [102, 313] width 91 height 16
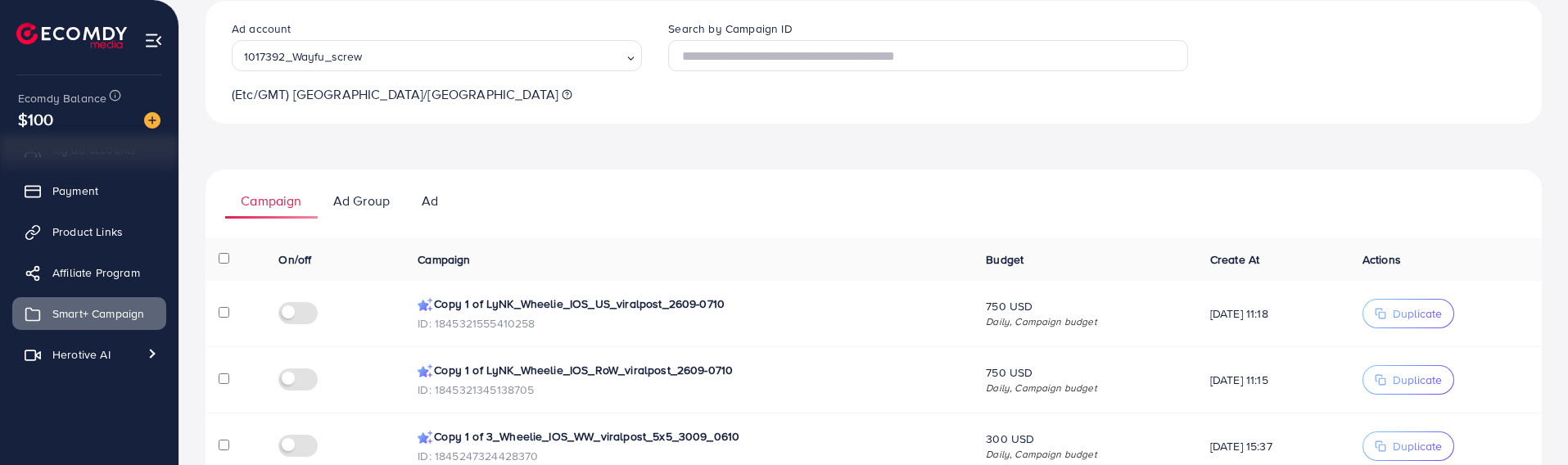
scroll to position [111, 0]
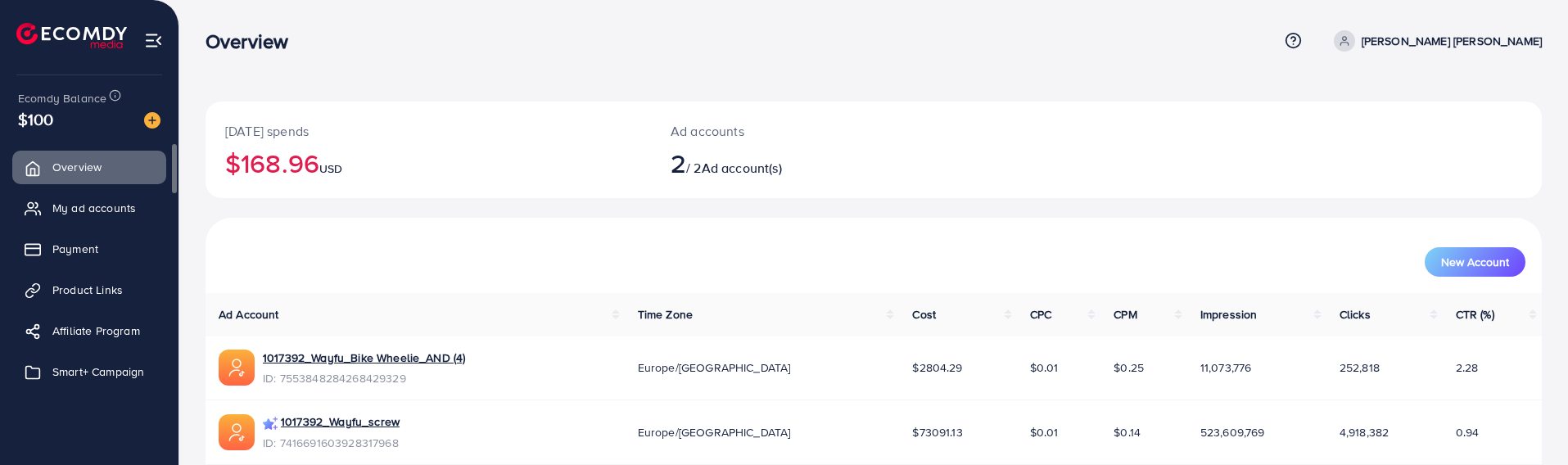
scroll to position [58, 0]
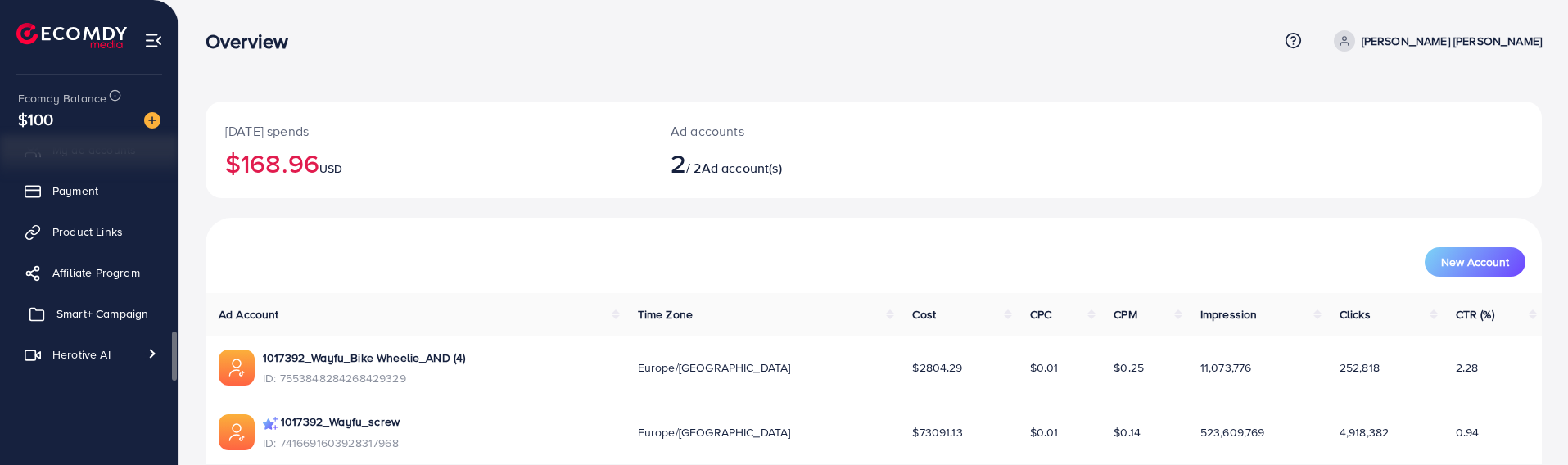
click at [91, 319] on span "Smart+ Campaign" at bounding box center [102, 313] width 91 height 16
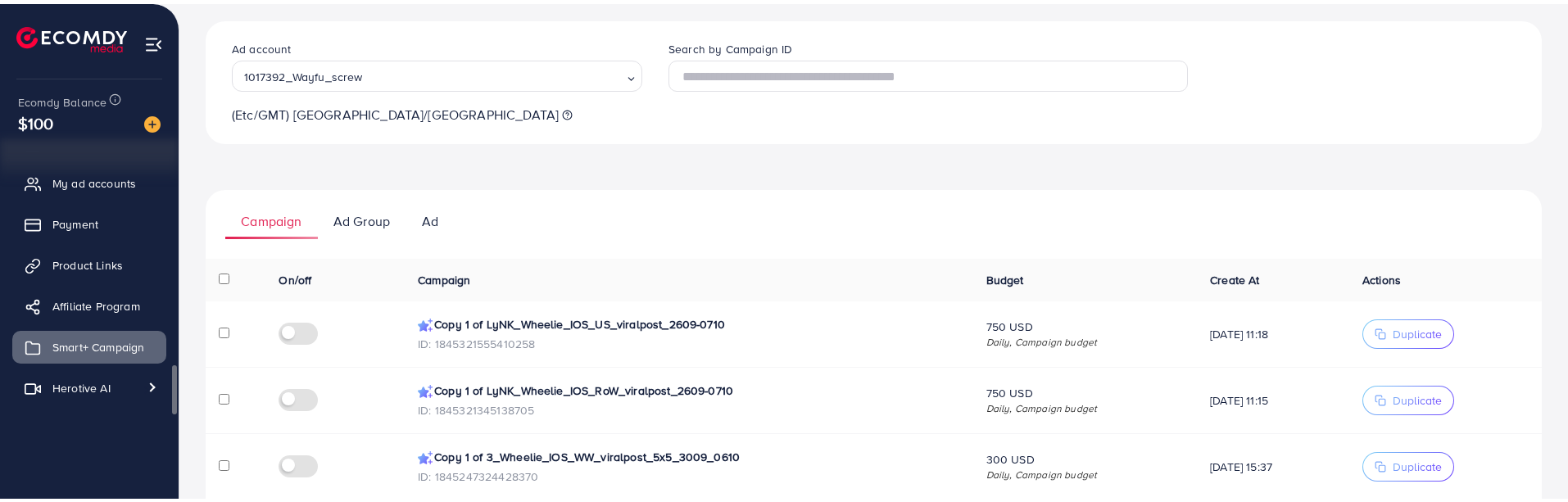
scroll to position [21, 0]
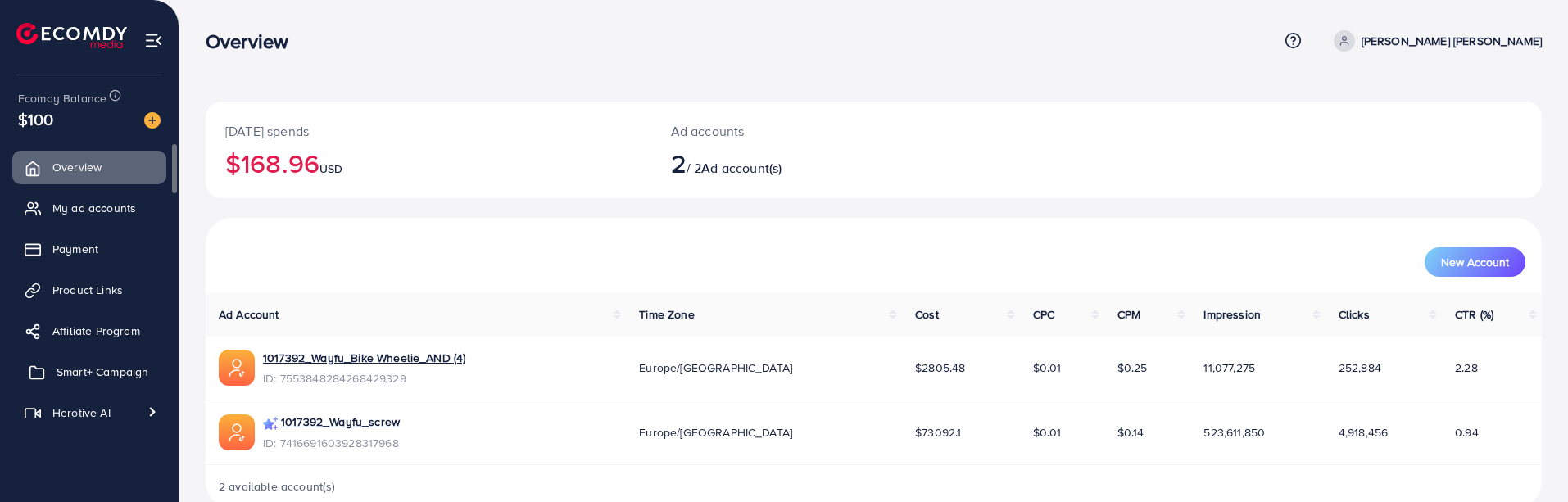
click at [90, 372] on span "Smart+ Campaign" at bounding box center [102, 372] width 91 height 16
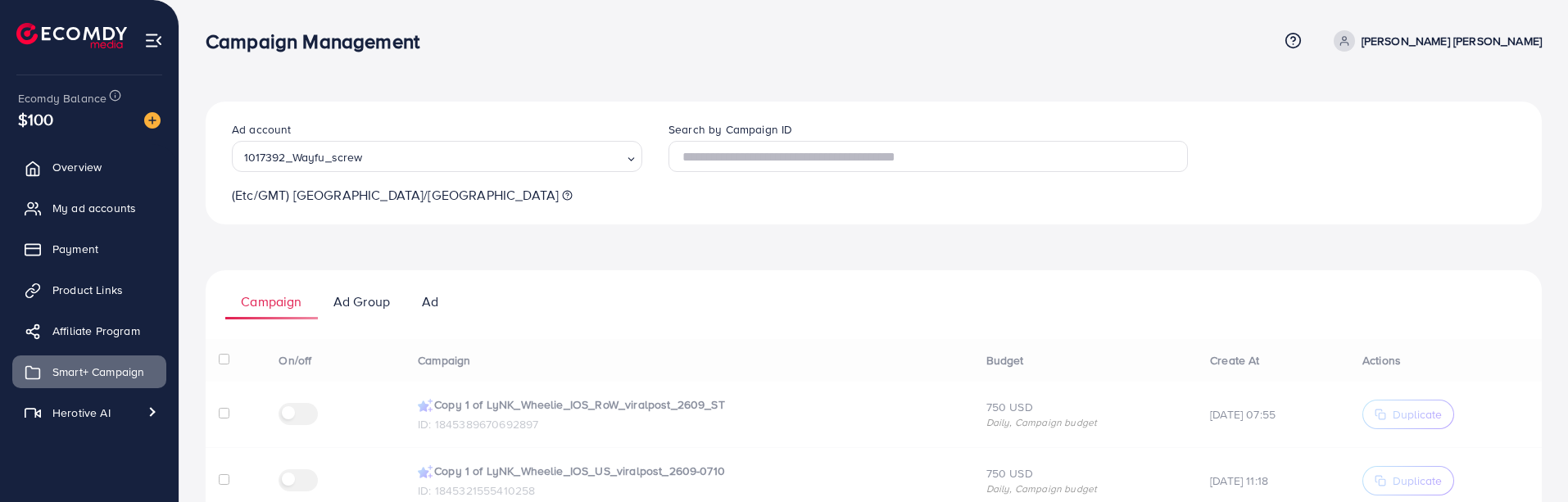
scroll to position [40, 0]
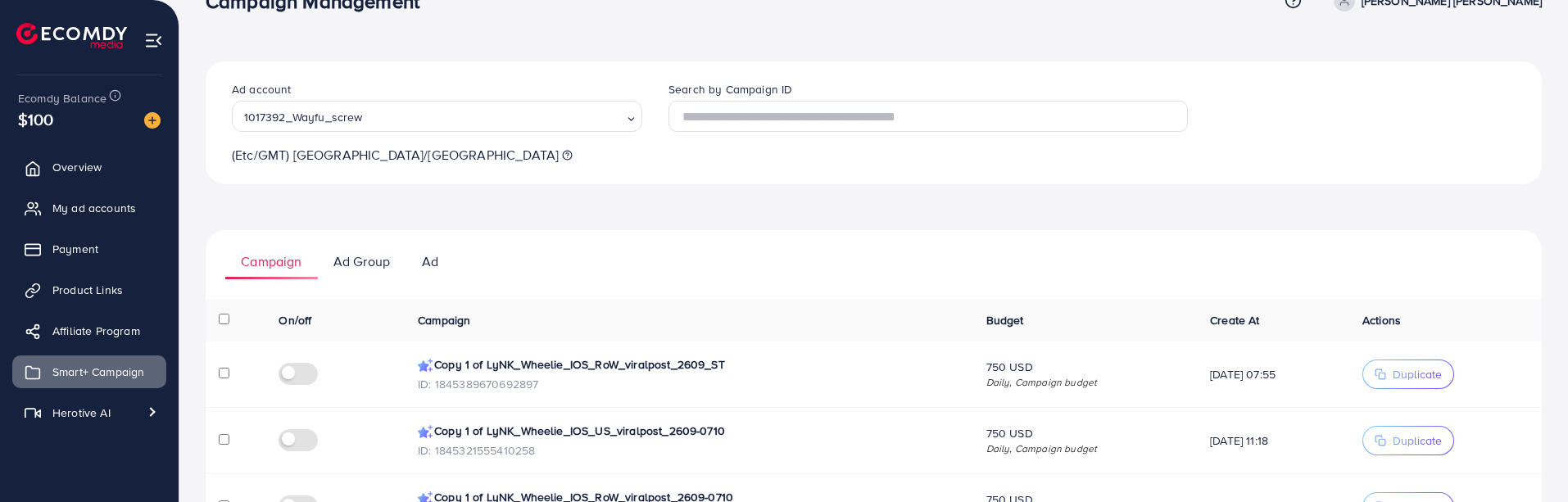
click at [298, 373] on label at bounding box center [301, 372] width 46 height 19
click at [1533, 40] on line at bounding box center [1532, 41] width 6 height 6
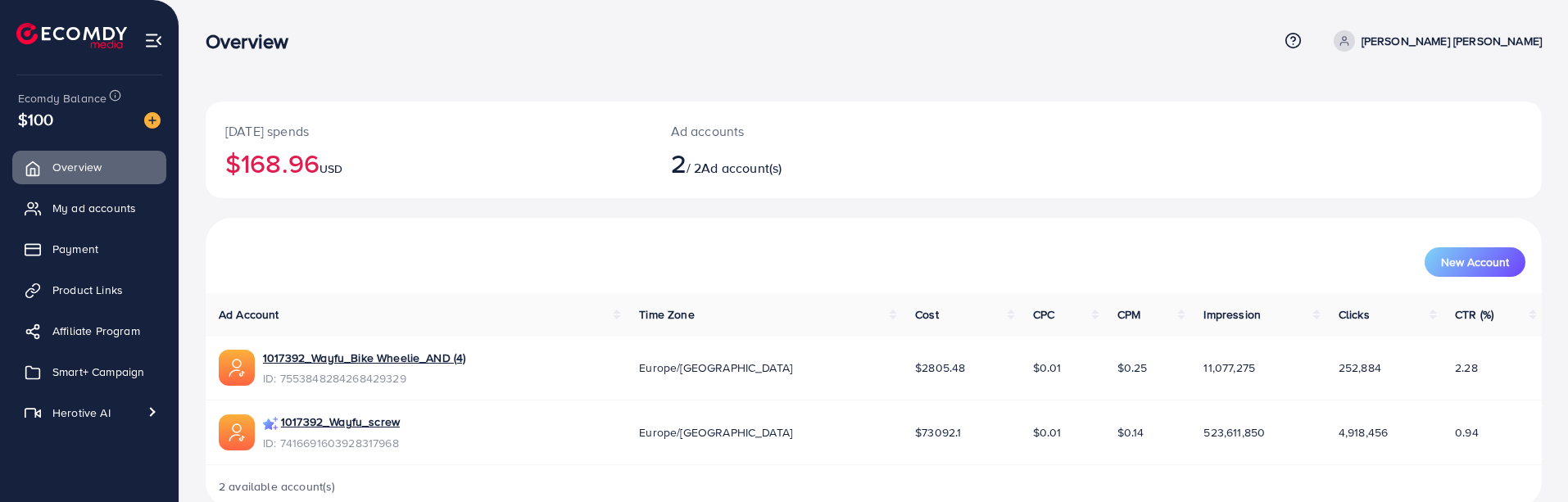
click at [759, 76] on div "[DATE] spends $168.96 USD Ad accounts 2 / 2 Ad account(s) New Account Ad Accoun…" at bounding box center [873, 267] width 1389 height 534
click at [894, 89] on div "[DATE] spends $168.96 USD Ad accounts 2 / 2 Ad account(s) New Account Ad Accoun…" at bounding box center [873, 267] width 1389 height 534
click at [948, 86] on div "[DATE] spends $168.96 USD Ad accounts 2 / 2 Ad account(s) New Account Ad Accoun…" at bounding box center [873, 267] width 1389 height 534
click at [879, 84] on div "[DATE] spends $168.96 USD Ad accounts 2 / 2 Ad account(s) New Account Ad Accoun…" at bounding box center [873, 267] width 1389 height 534
click at [62, 366] on span "Smart+ Campaign" at bounding box center [102, 372] width 91 height 16
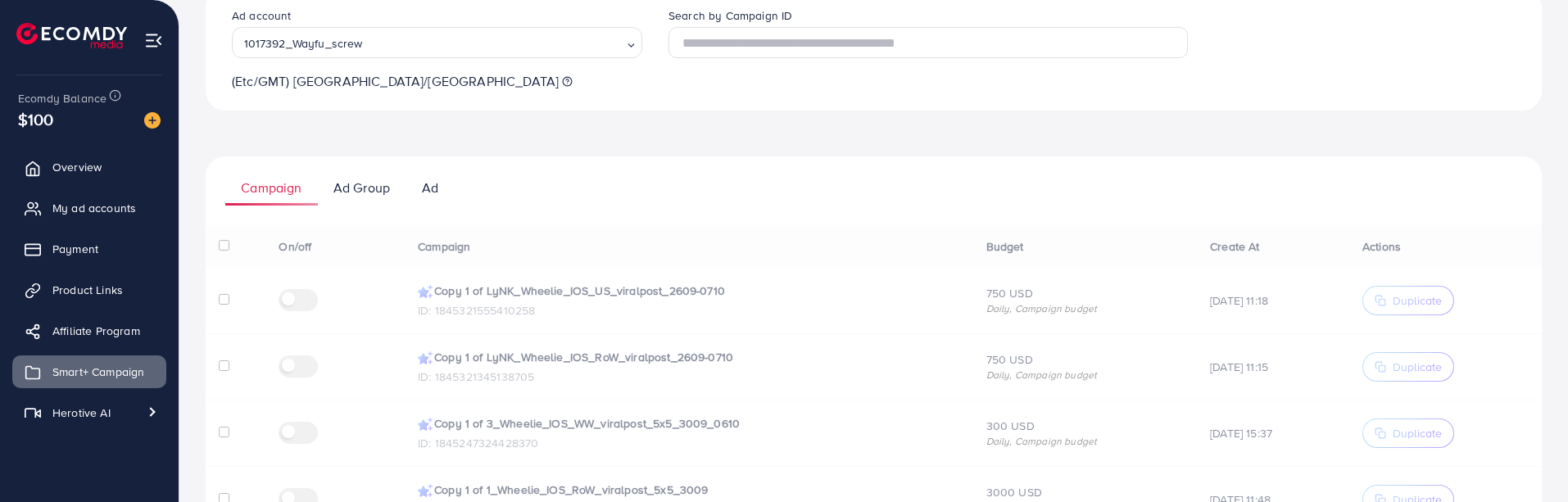
scroll to position [115, 0]
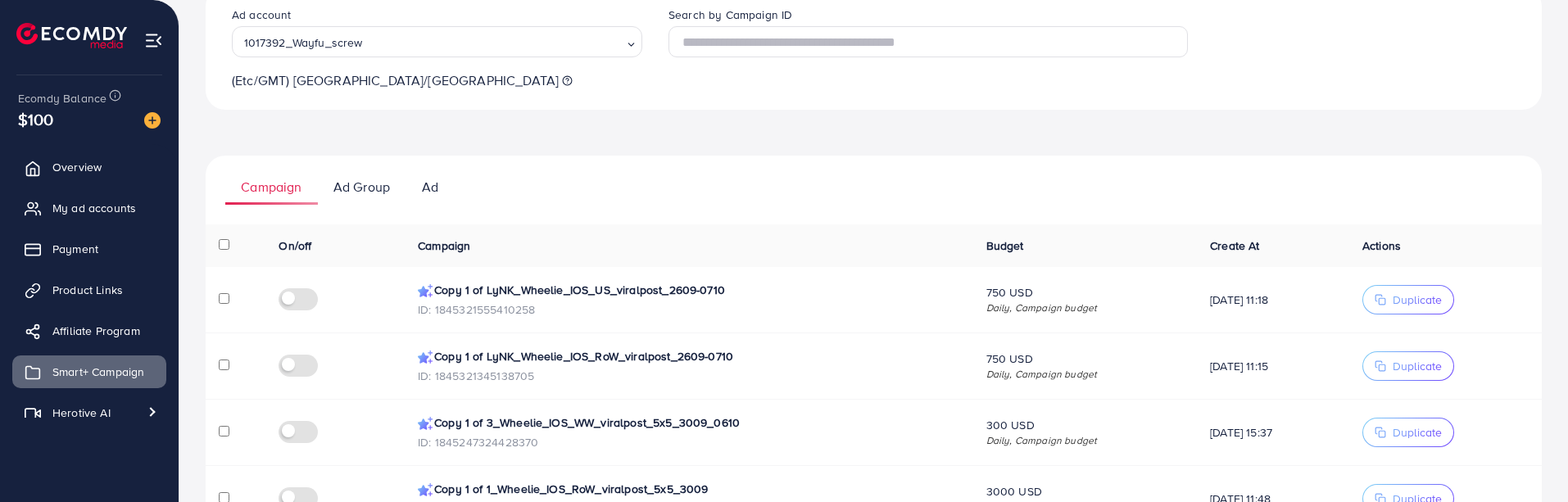
click at [1013, 127] on div "Ad account 1017392_Wayfu_screw Loading... (Etc/GMT) [GEOGRAPHIC_DATA]/[GEOGRAPH…" at bounding box center [873, 492] width 1336 height 1009
